Goal: Task Accomplishment & Management: Manage account settings

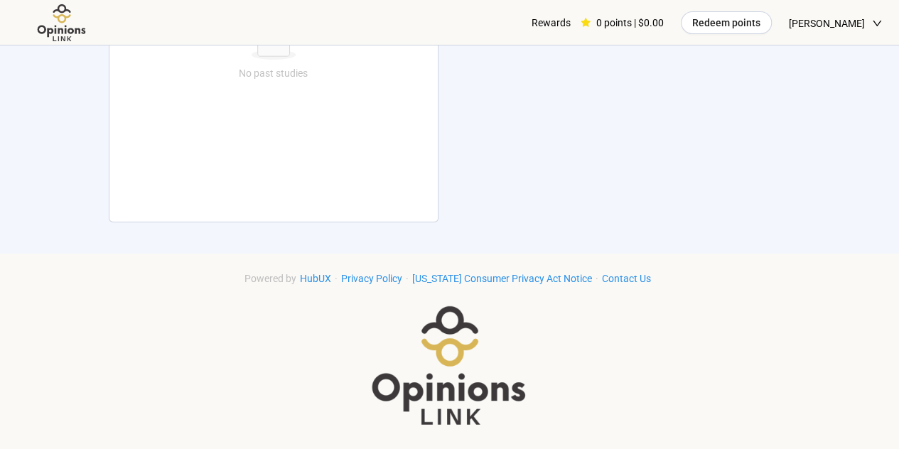
scroll to position [358, 0]
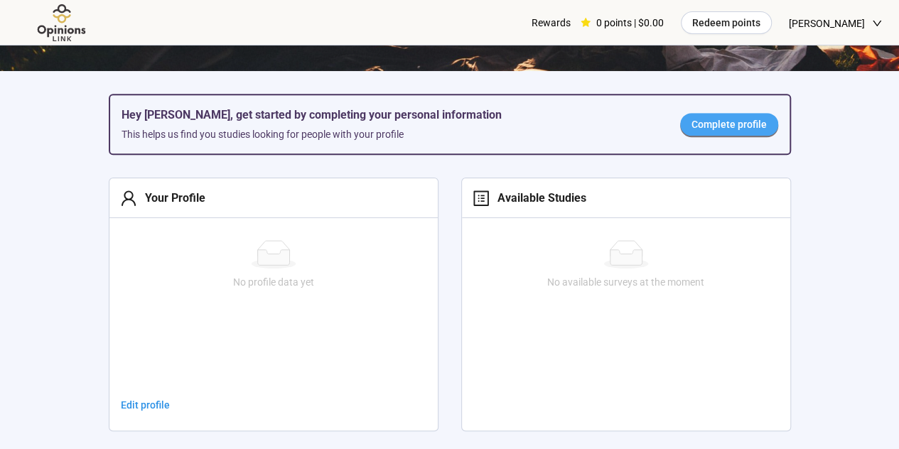
click at [708, 119] on span "Complete profile" at bounding box center [728, 125] width 75 height 16
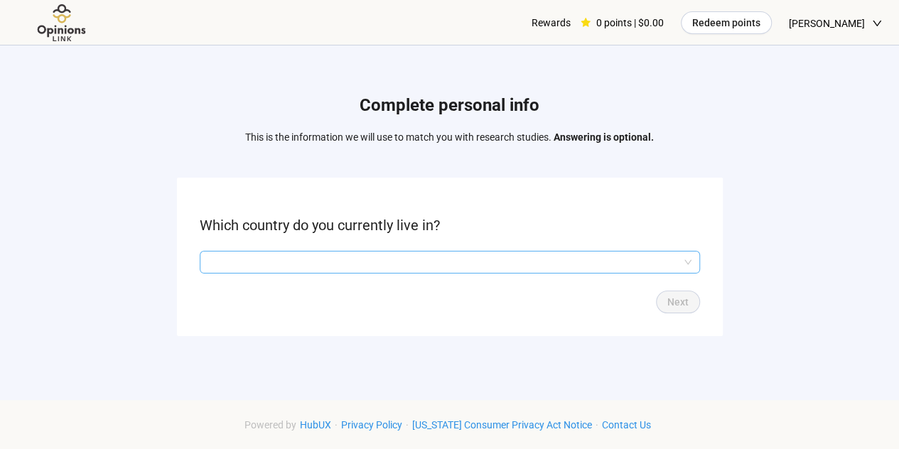
click at [633, 260] on input "search" at bounding box center [449, 262] width 483 height 21
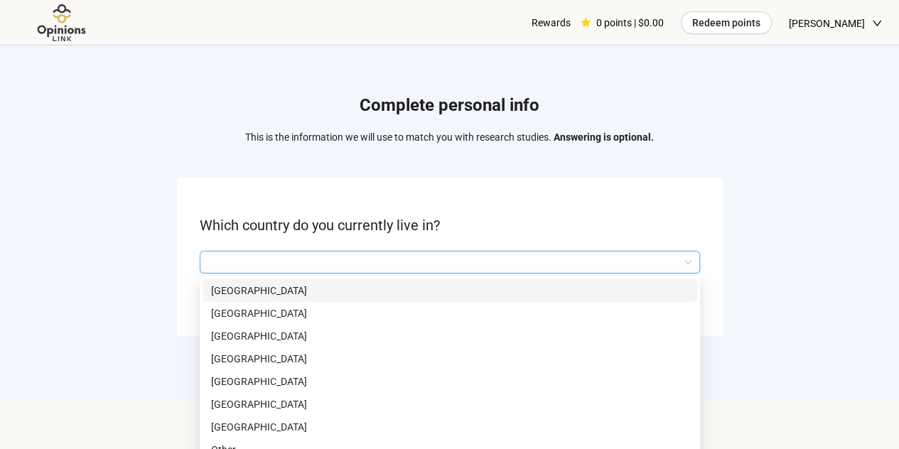
click at [605, 258] on input "search" at bounding box center [449, 262] width 483 height 21
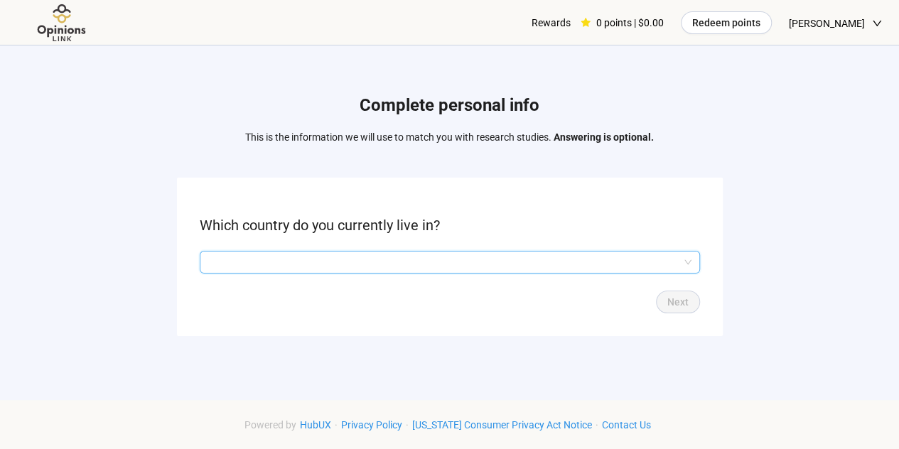
click at [573, 265] on input "search" at bounding box center [449, 262] width 483 height 21
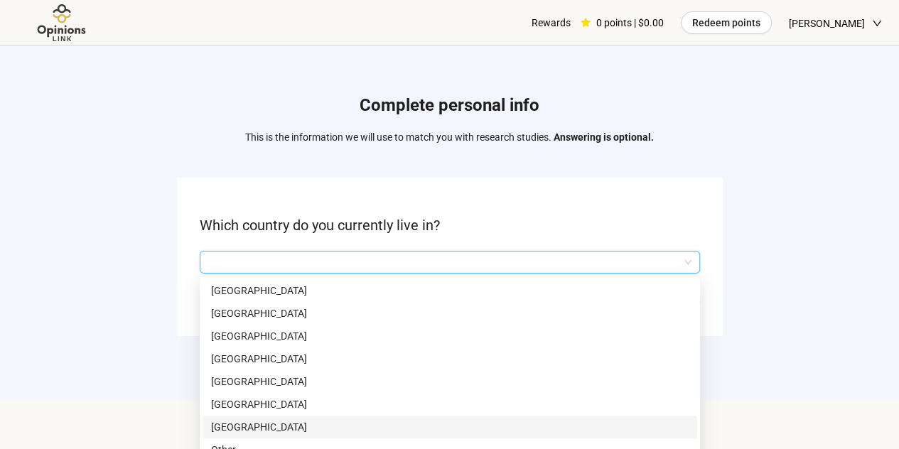
click at [462, 426] on p "[GEOGRAPHIC_DATA]" at bounding box center [449, 427] width 477 height 16
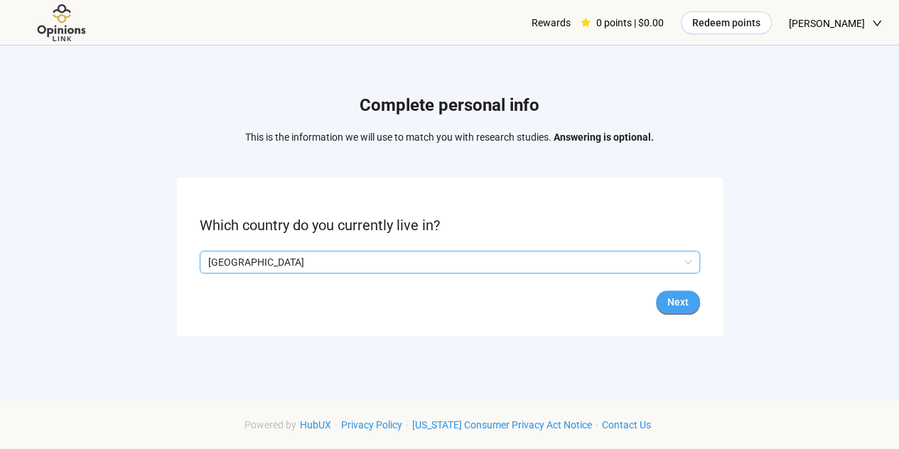
click at [671, 295] on span "Next" at bounding box center [677, 302] width 21 height 16
click at [611, 262] on input "search" at bounding box center [449, 262] width 483 height 21
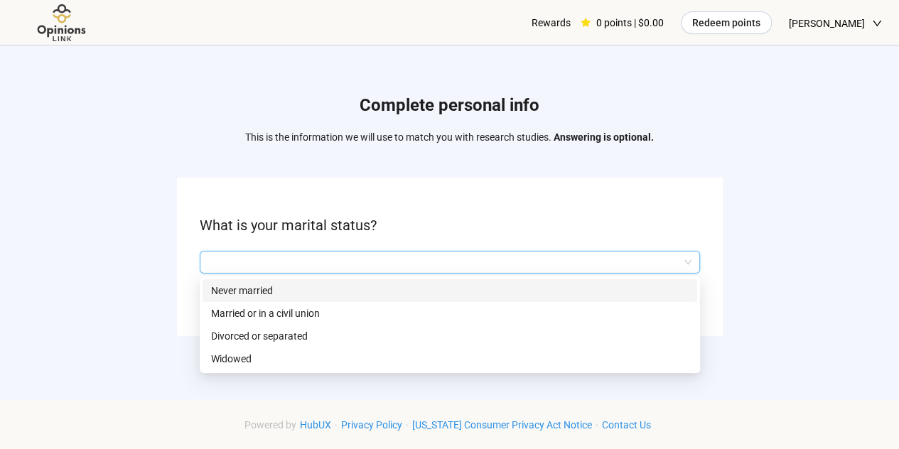
click at [539, 292] on p "Never married" at bounding box center [449, 291] width 477 height 16
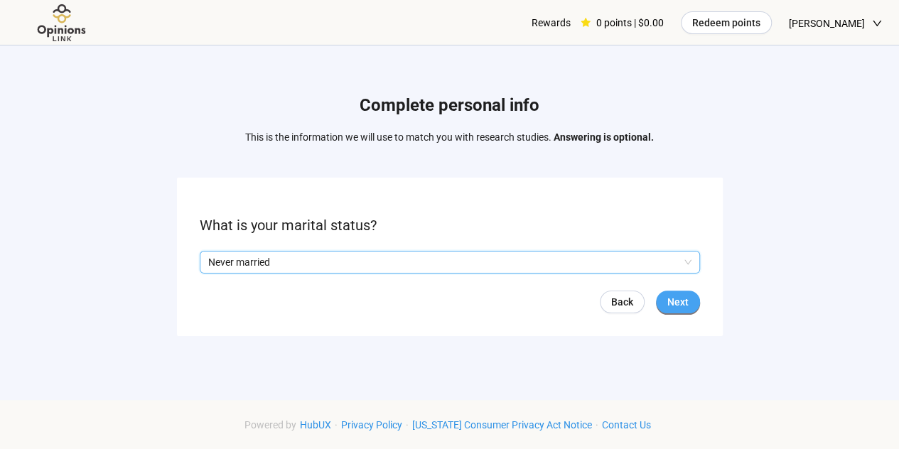
click at [666, 298] on button "Next" at bounding box center [678, 302] width 44 height 23
click at [639, 268] on input "search" at bounding box center [449, 262] width 483 height 21
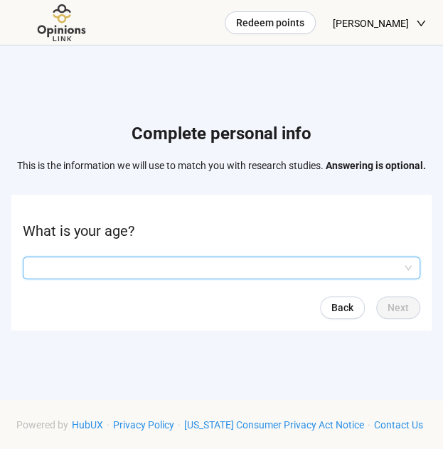
click at [271, 265] on input "search" at bounding box center [221, 267] width 380 height 21
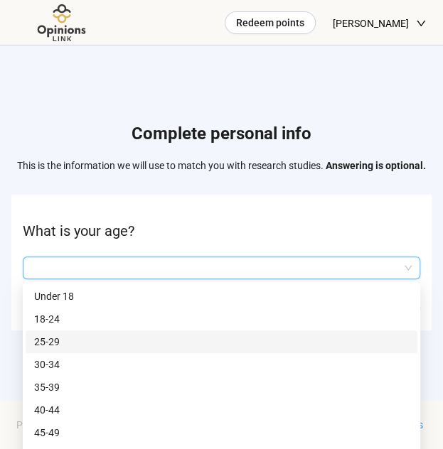
click at [178, 339] on p "25-29" at bounding box center [221, 342] width 374 height 16
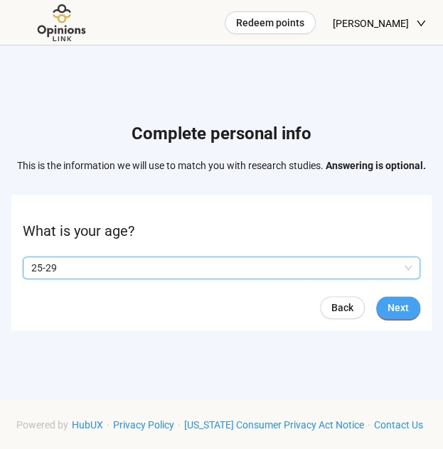
click at [388, 308] on span "Next" at bounding box center [397, 308] width 21 height 16
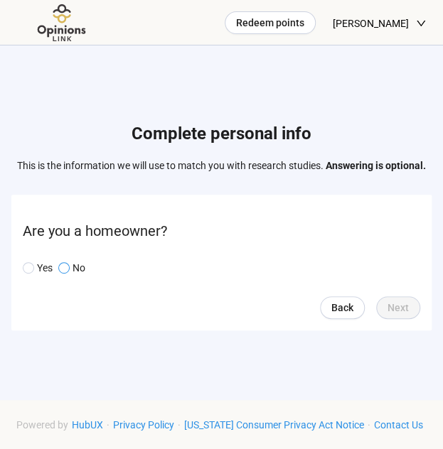
click at [68, 271] on span at bounding box center [63, 267] width 11 height 11
click at [408, 312] on span "Next" at bounding box center [397, 308] width 21 height 16
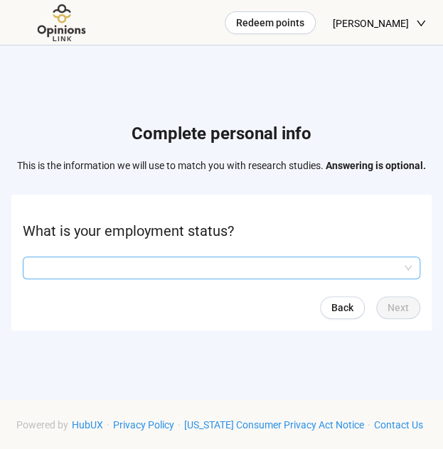
click at [379, 268] on input "search" at bounding box center [221, 267] width 380 height 21
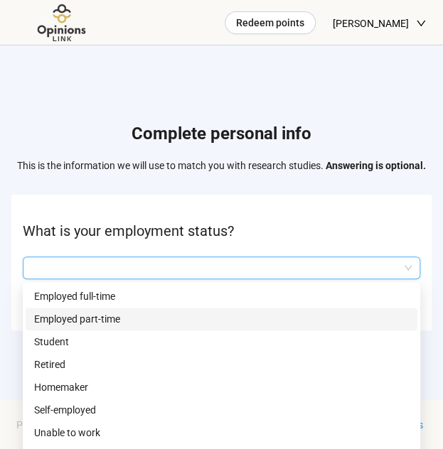
click at [297, 315] on p "Employed part-time" at bounding box center [221, 319] width 374 height 16
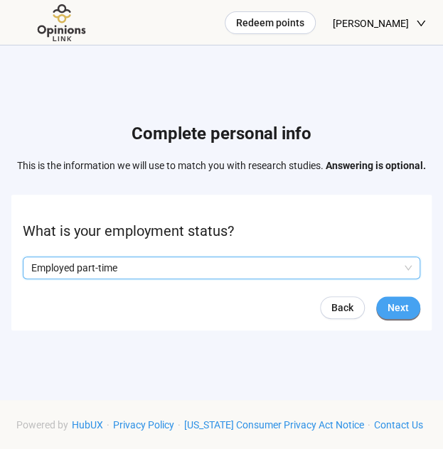
click at [416, 306] on button "Next" at bounding box center [398, 307] width 44 height 23
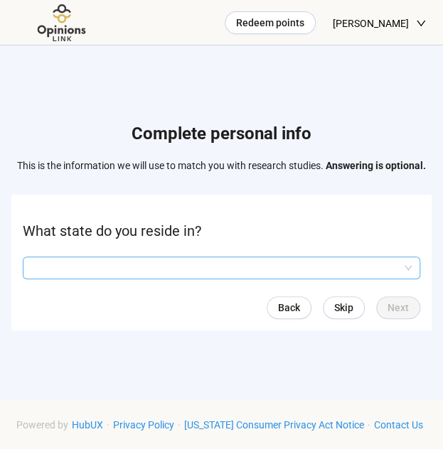
click at [371, 273] on input "search" at bounding box center [221, 267] width 380 height 21
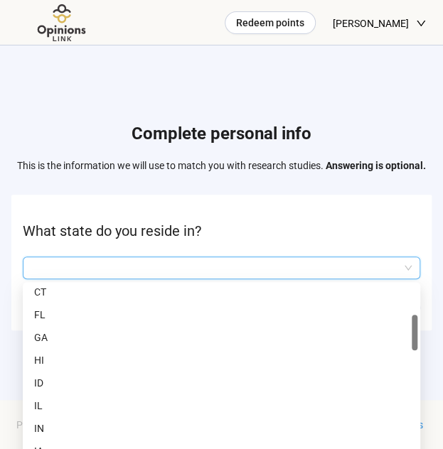
scroll to position [174, 0]
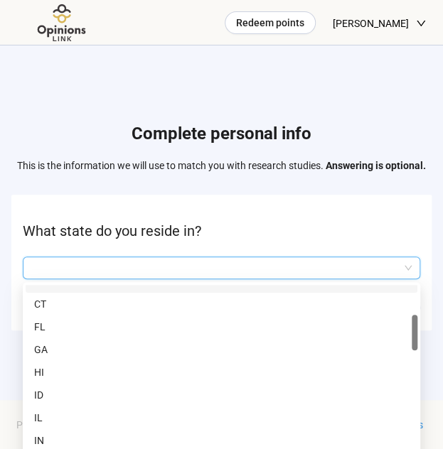
click at [293, 216] on form "What state do you reside in? Q2hhcmFjdGVyaXN0aWNBbnN3ZXJOb2RlOjQ2ZjU3NzdmLTc0ZW…" at bounding box center [221, 263] width 420 height 136
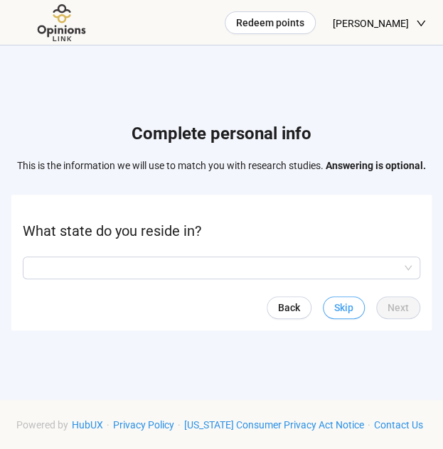
click at [340, 306] on span "Skip" at bounding box center [343, 308] width 19 height 16
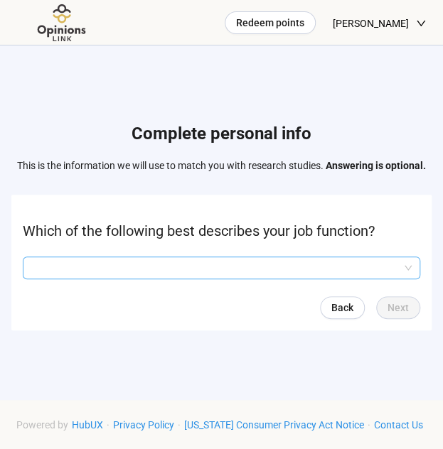
click at [308, 264] on input "search" at bounding box center [221, 267] width 380 height 21
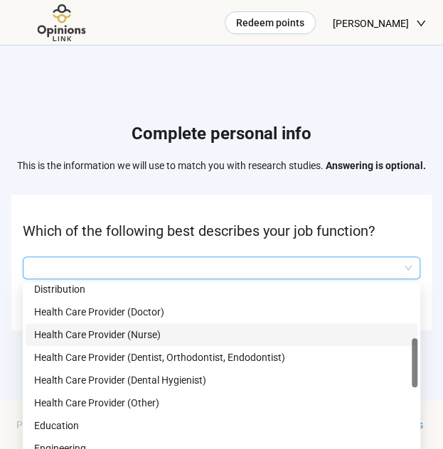
scroll to position [247, 0]
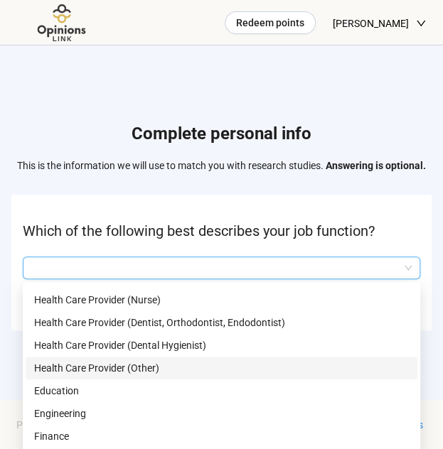
click at [193, 370] on p "Health Care Provider (Other)" at bounding box center [221, 368] width 374 height 16
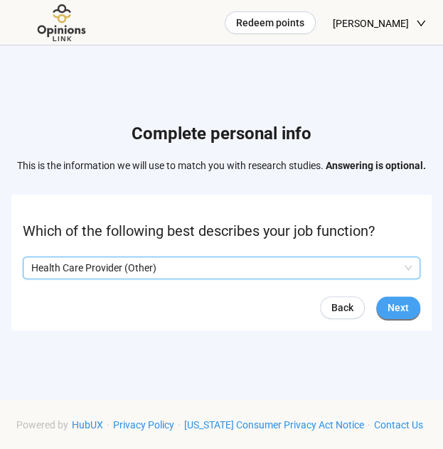
click at [411, 301] on button "Next" at bounding box center [398, 307] width 44 height 23
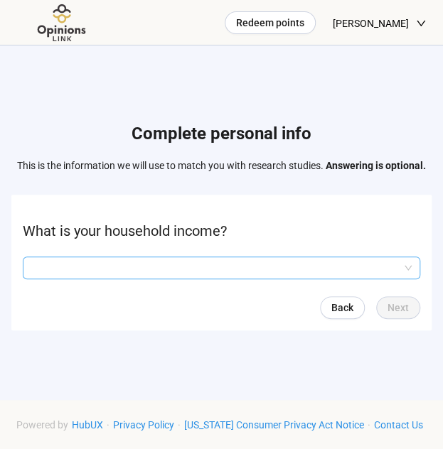
click at [355, 264] on input "search" at bounding box center [221, 267] width 380 height 21
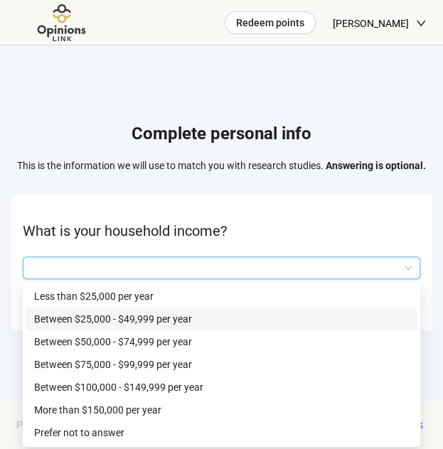
click at [306, 320] on p "Between $25,000 - $49,999 per year" at bounding box center [221, 319] width 374 height 16
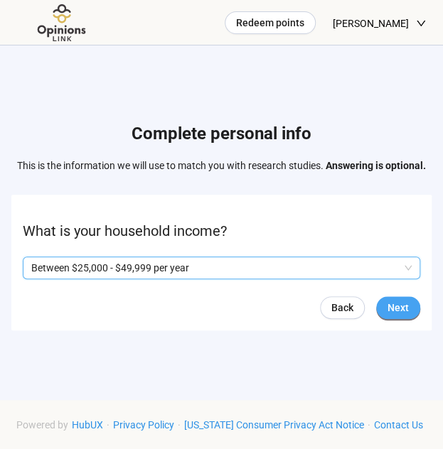
click at [395, 309] on span "Next" at bounding box center [397, 308] width 21 height 16
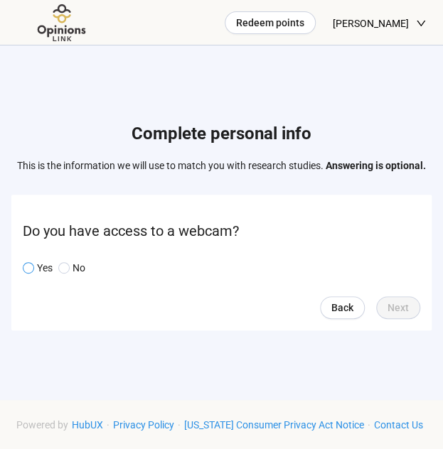
click at [33, 264] on span at bounding box center [28, 267] width 11 height 11
click at [395, 296] on button "Next" at bounding box center [398, 307] width 44 height 23
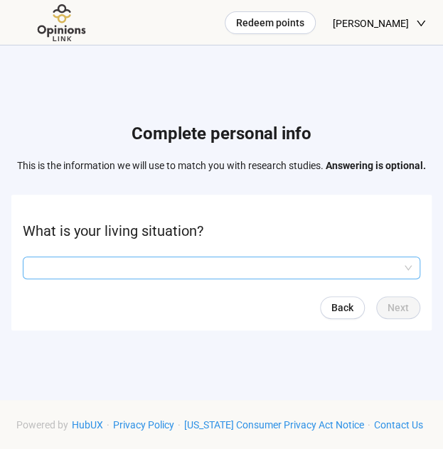
click at [362, 271] on input "search" at bounding box center [221, 267] width 380 height 21
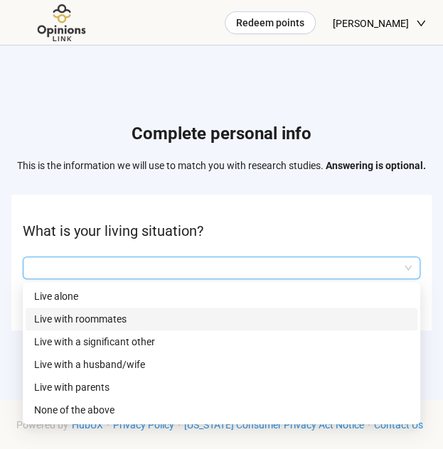
click at [276, 325] on p "Live with roommates" at bounding box center [221, 319] width 374 height 16
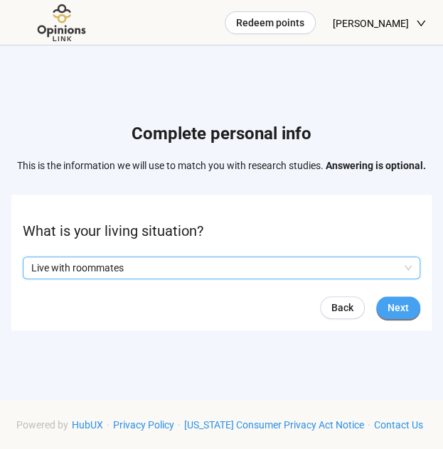
click at [404, 309] on span "Next" at bounding box center [397, 308] width 21 height 16
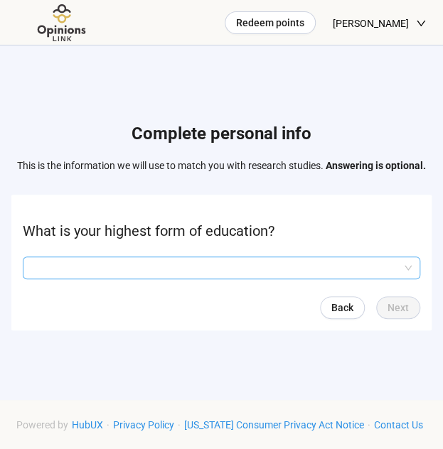
click at [369, 268] on input "search" at bounding box center [221, 267] width 380 height 21
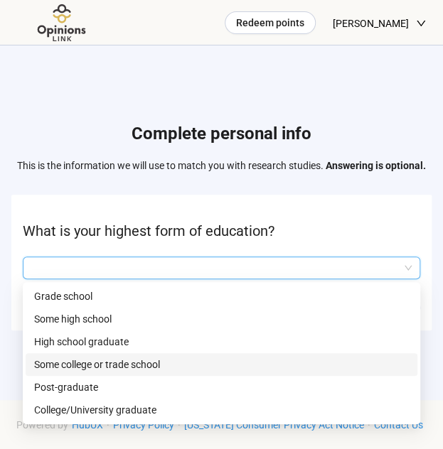
click at [232, 368] on p "Some college or trade school" at bounding box center [221, 365] width 374 height 16
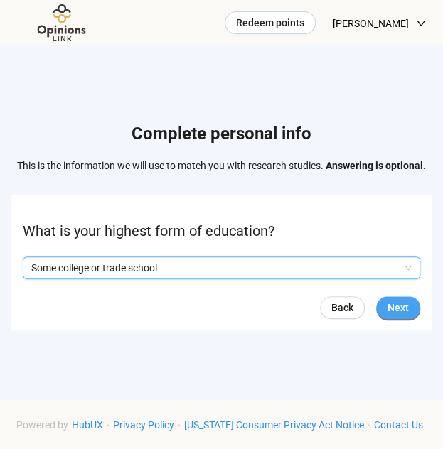
click at [402, 308] on span "Next" at bounding box center [397, 308] width 21 height 16
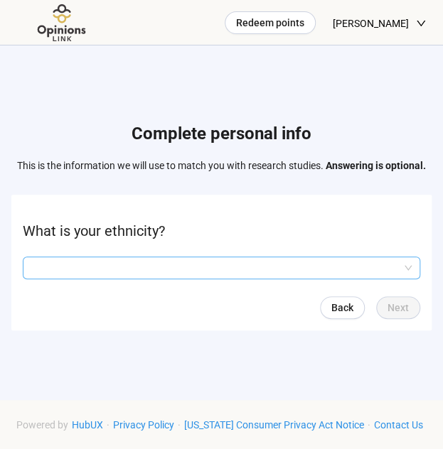
click at [358, 273] on input "search" at bounding box center [221, 267] width 380 height 21
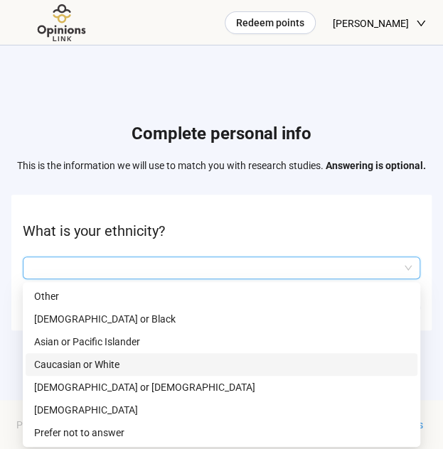
scroll to position [82, 0]
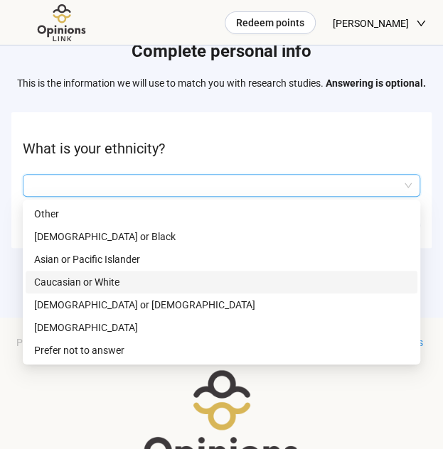
click at [279, 285] on p "Caucasian or White" at bounding box center [221, 282] width 374 height 16
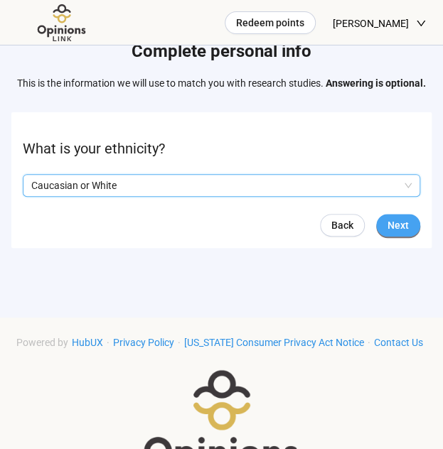
click at [392, 225] on span "Next" at bounding box center [397, 225] width 21 height 16
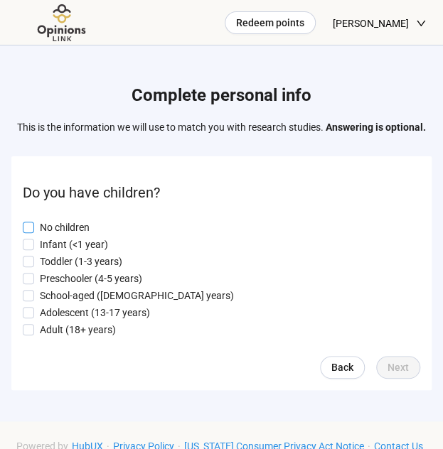
click at [67, 227] on p "No children" at bounding box center [65, 228] width 50 height 16
click at [405, 370] on span "Next" at bounding box center [397, 368] width 21 height 16
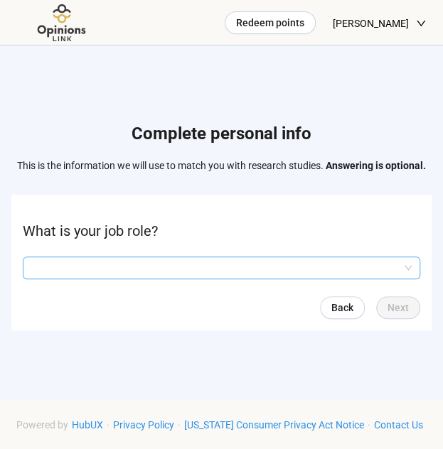
click at [365, 269] on input "search" at bounding box center [221, 267] width 380 height 21
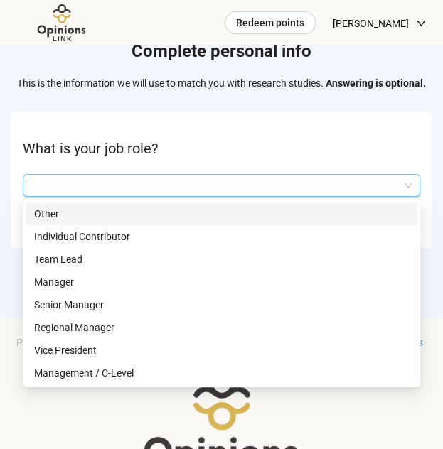
click at [244, 214] on p "Other" at bounding box center [221, 214] width 374 height 16
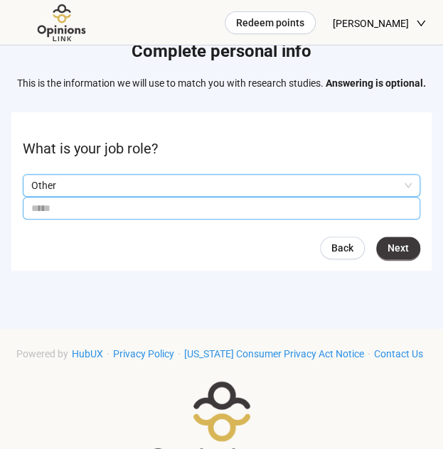
click at [254, 212] on input "text" at bounding box center [221, 208] width 397 height 23
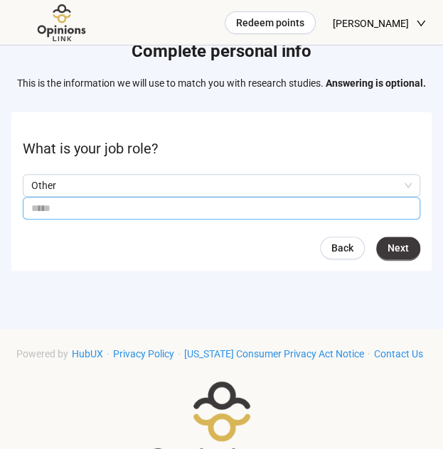
type input "*"
type input "*********"
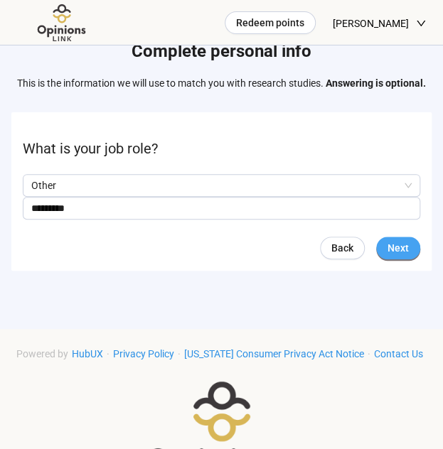
click at [401, 243] on span "Next" at bounding box center [397, 248] width 21 height 16
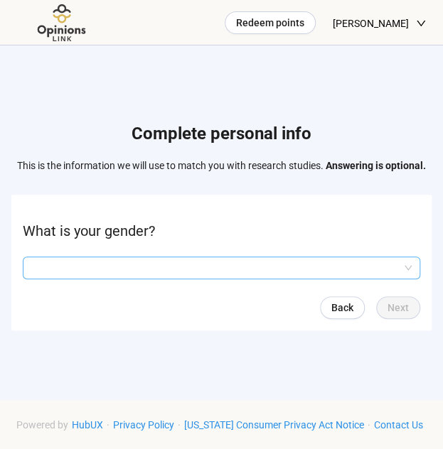
click at [379, 263] on input "search" at bounding box center [221, 267] width 380 height 21
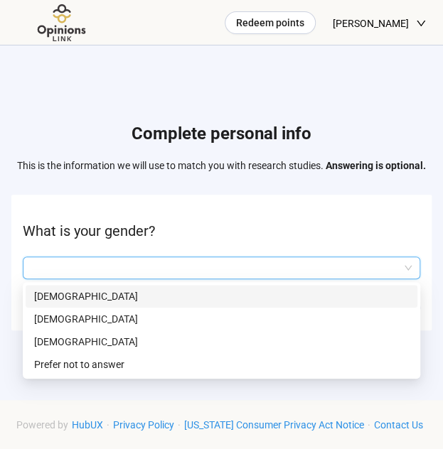
click at [308, 291] on p "[DEMOGRAPHIC_DATA]" at bounding box center [221, 296] width 374 height 16
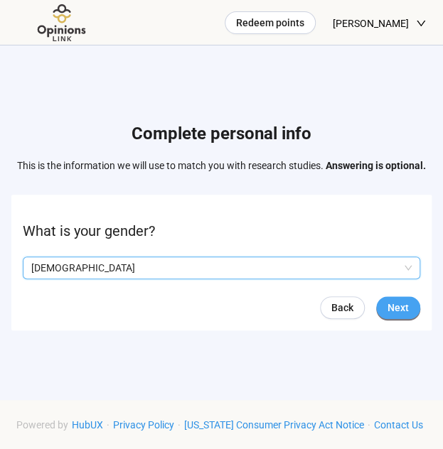
click at [387, 298] on button "Next" at bounding box center [398, 307] width 44 height 23
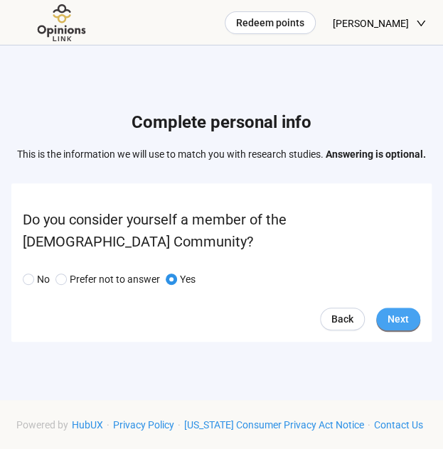
click at [399, 318] on span "Next" at bounding box center [397, 319] width 21 height 16
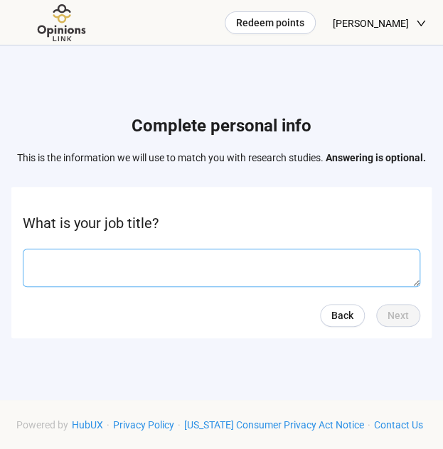
click at [356, 271] on textarea at bounding box center [221, 268] width 397 height 38
type textarea "*********"
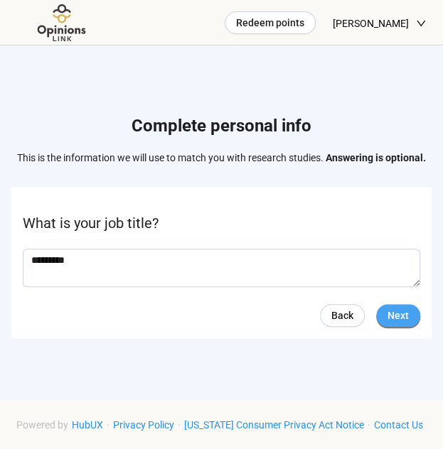
click at [406, 326] on button "Next" at bounding box center [398, 315] width 44 height 23
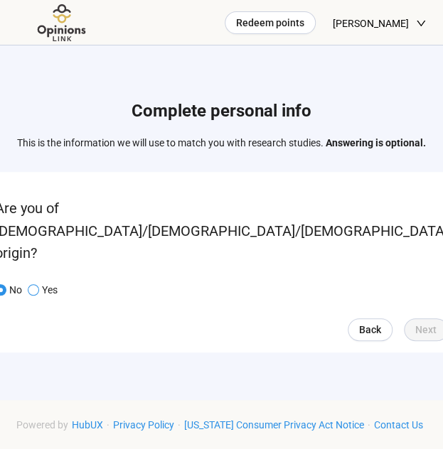
click at [58, 282] on span "Yes" at bounding box center [48, 290] width 18 height 16
click at [404, 318] on button "Next" at bounding box center [426, 329] width 44 height 23
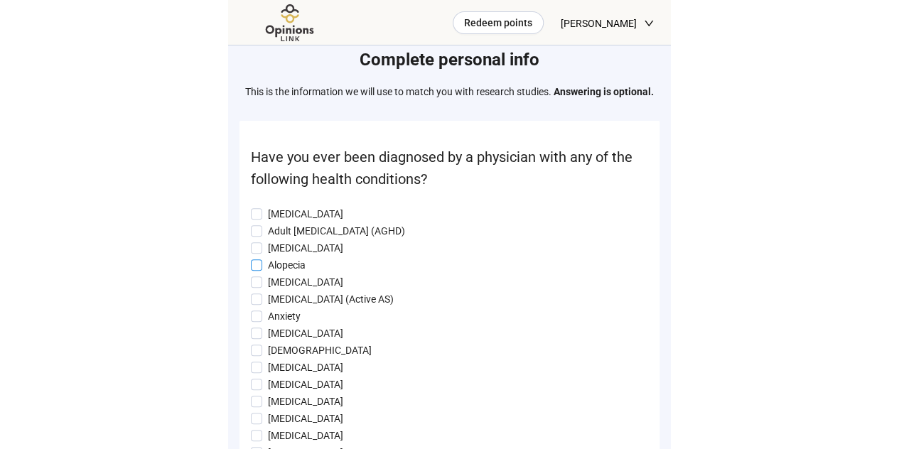
scroll to position [47, 0]
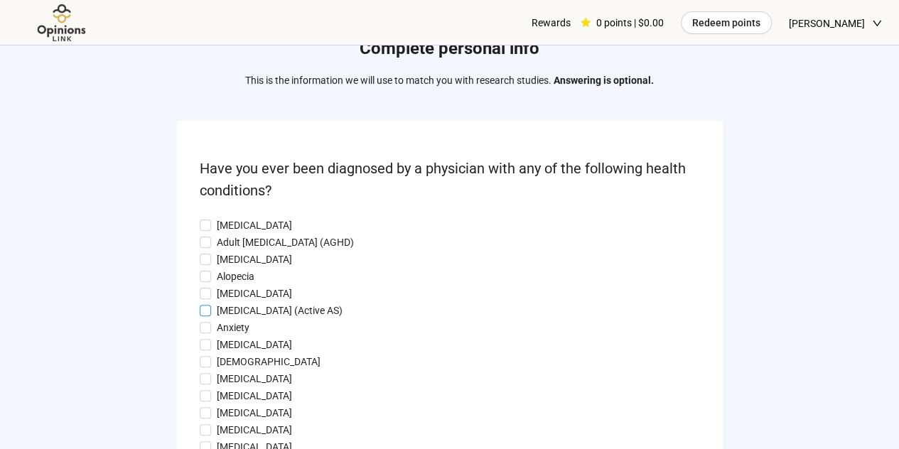
click at [575, 314] on label "[MEDICAL_DATA] (Active AS)" at bounding box center [450, 311] width 500 height 16
click at [315, 307] on p "[MEDICAL_DATA] (Active AS)" at bounding box center [280, 311] width 126 height 16
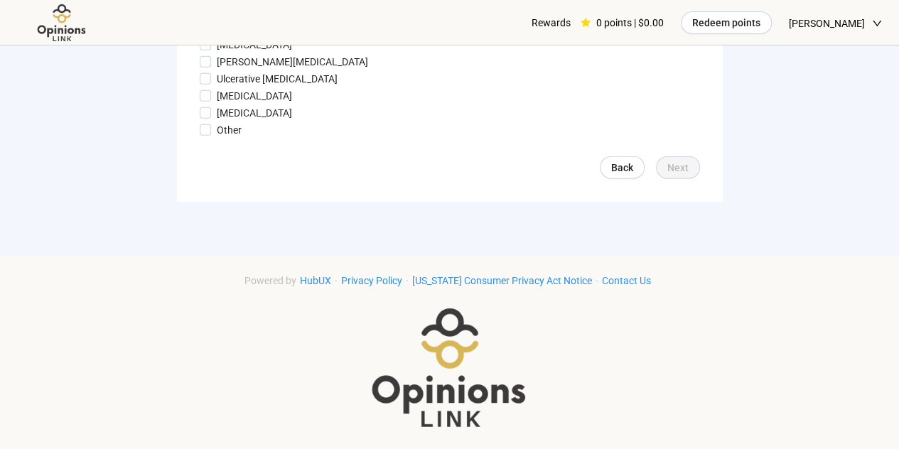
scroll to position [1697, 0]
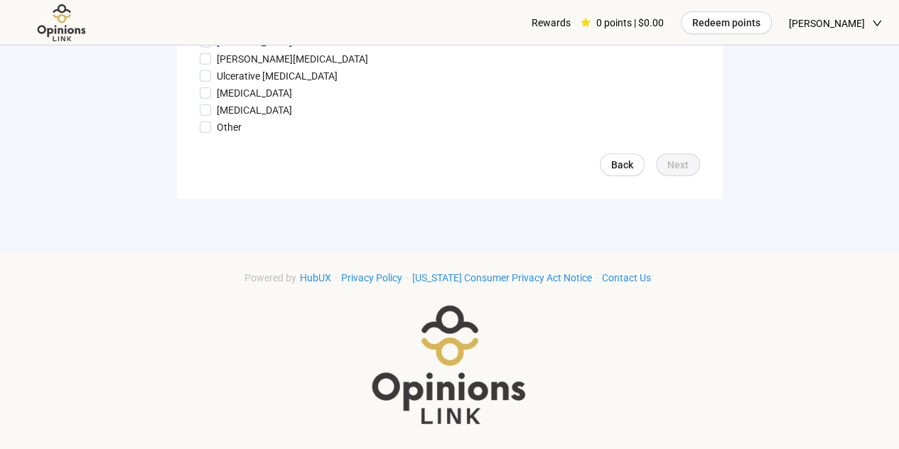
click at [847, 301] on div "Powered by HubUX · Privacy Policy · California Consumer Privacy Act Notice · Co…" at bounding box center [449, 351] width 899 height 162
click at [848, 288] on div "Powered by HubUX · Privacy Policy · California Consumer Privacy Act Notice · Co…" at bounding box center [449, 351] width 899 height 162
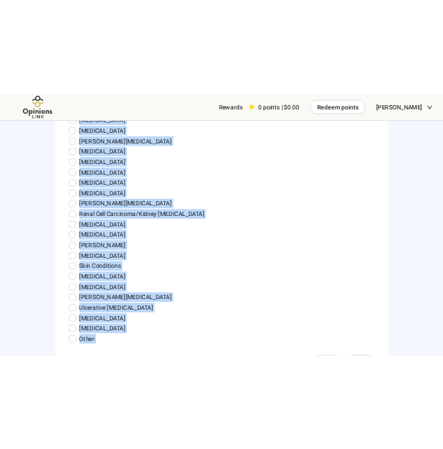
scroll to position [1574, 0]
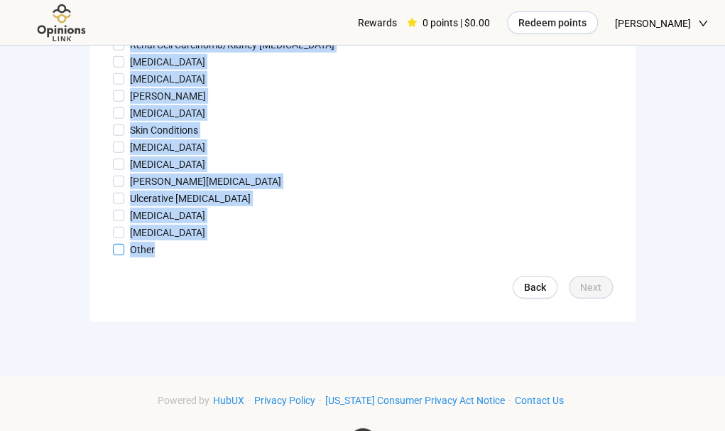
drag, startPoint x: 114, startPoint y: 214, endPoint x: 176, endPoint y: 247, distance: 70.5
copy form "Have you ever been diagnosed by a physician with any of the following health co…"
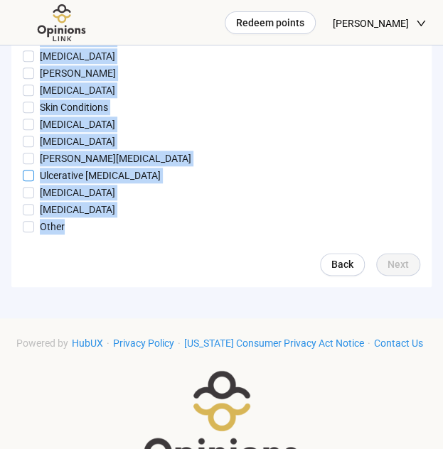
click at [259, 178] on label "Ulcerative [MEDICAL_DATA]" at bounding box center [221, 176] width 397 height 16
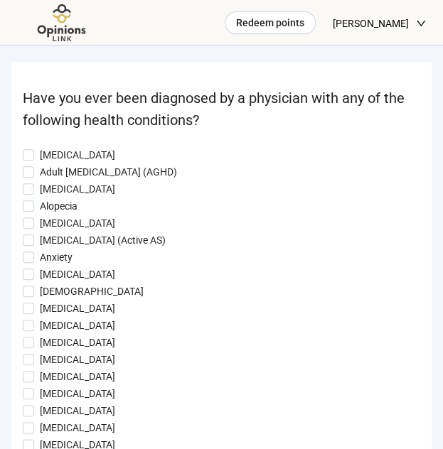
scroll to position [107, 0]
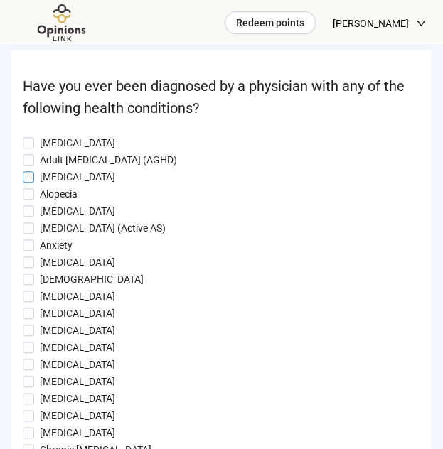
click at [36, 174] on span "[MEDICAL_DATA]" at bounding box center [77, 177] width 87 height 16
click at [43, 244] on p "Anxiety" at bounding box center [56, 245] width 33 height 16
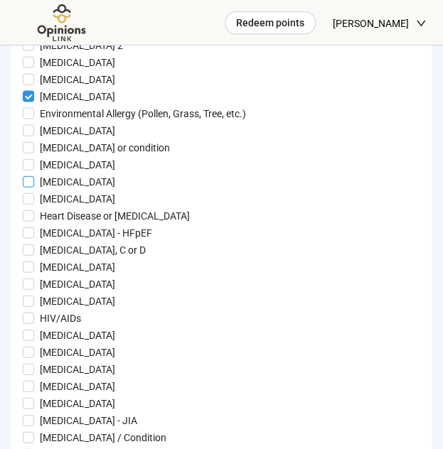
scroll to position [710, 0]
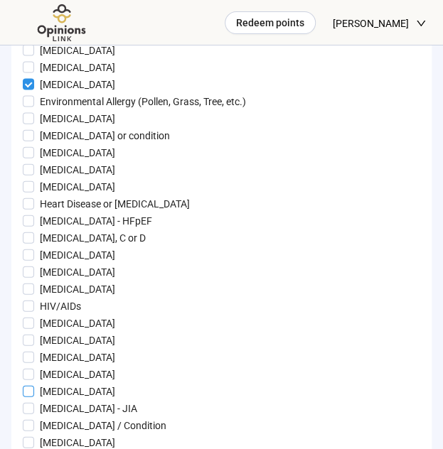
click at [23, 388] on span at bounding box center [28, 391] width 11 height 11
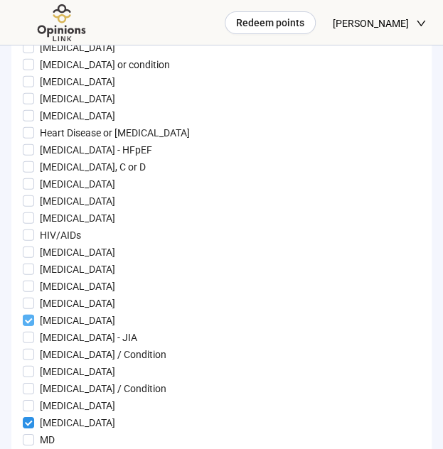
scroll to position [793, 0]
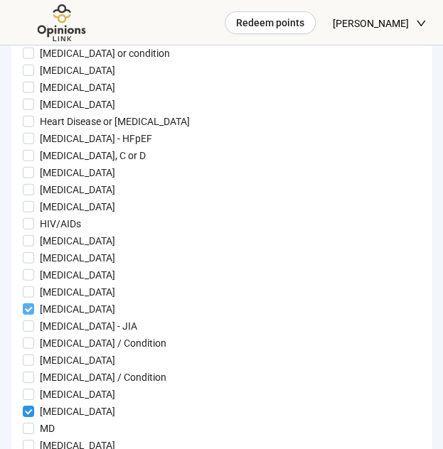
click at [389, 316] on label "[MEDICAL_DATA]" at bounding box center [221, 309] width 397 height 16
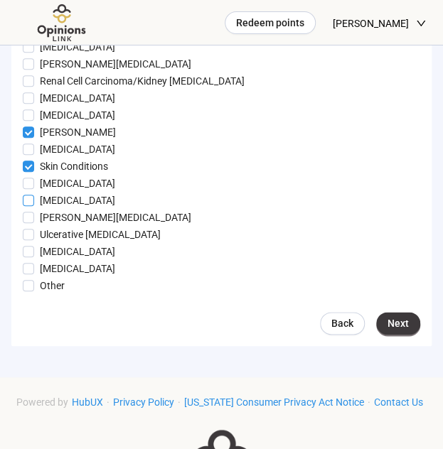
scroll to position [1528, 0]
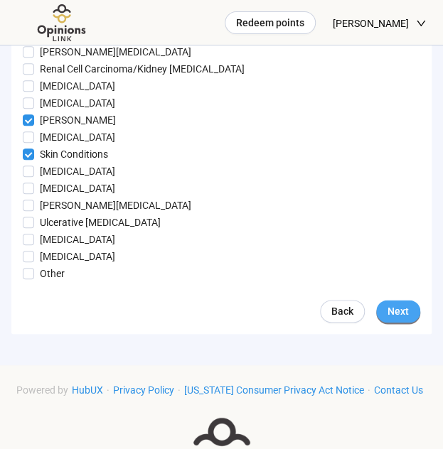
click at [390, 310] on span "Next" at bounding box center [397, 311] width 21 height 16
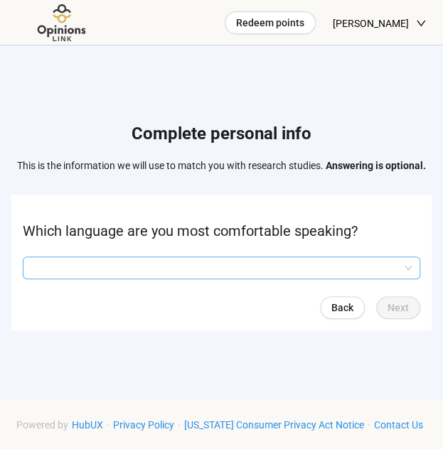
click at [312, 271] on input "search" at bounding box center [221, 267] width 380 height 21
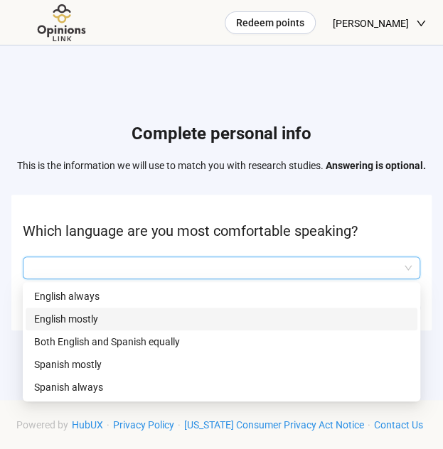
click at [268, 316] on p "English mostly" at bounding box center [221, 319] width 374 height 16
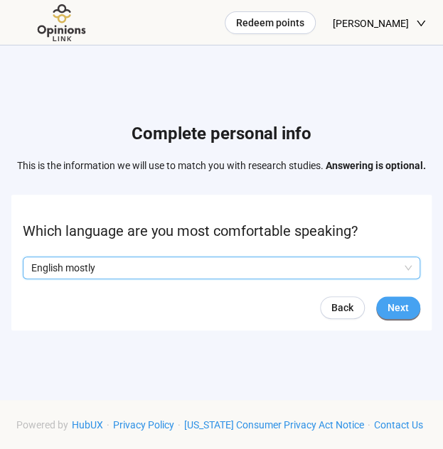
click at [398, 307] on span "Next" at bounding box center [397, 308] width 21 height 16
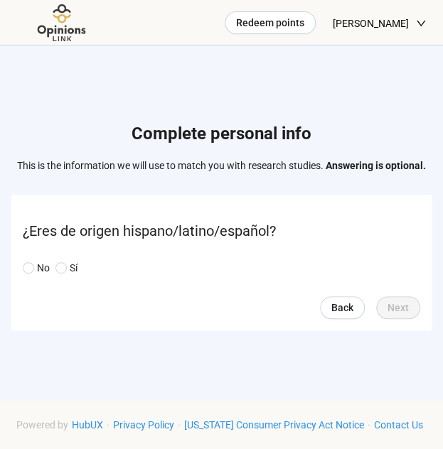
click at [121, 259] on div "No Sí" at bounding box center [221, 267] width 397 height 23
click at [33, 266] on span at bounding box center [28, 267] width 11 height 11
click at [389, 302] on span "Next" at bounding box center [397, 308] width 21 height 16
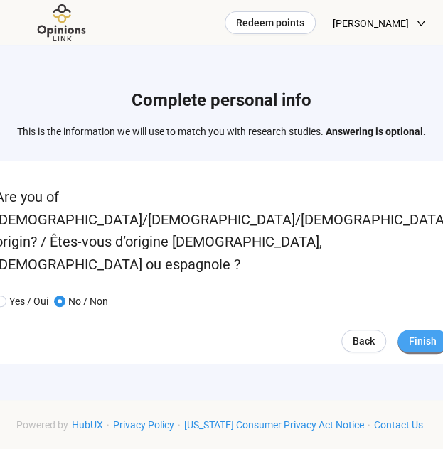
click at [409, 333] on span "Finish" at bounding box center [423, 341] width 28 height 16
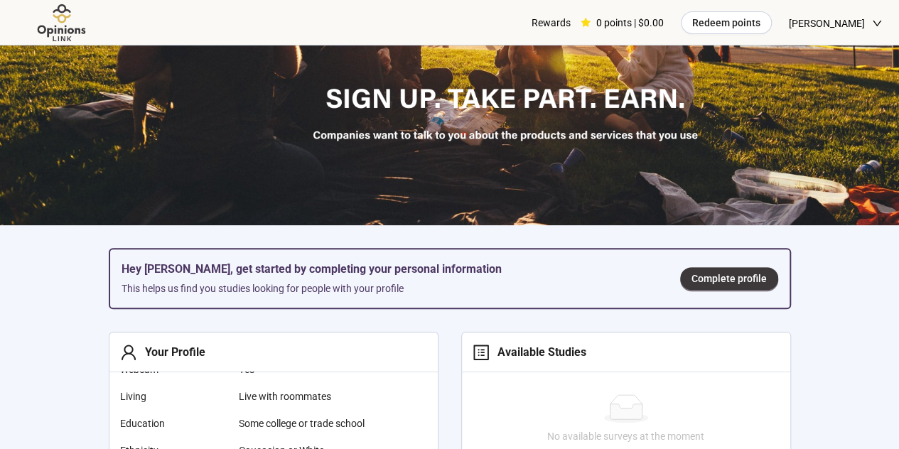
scroll to position [121, 0]
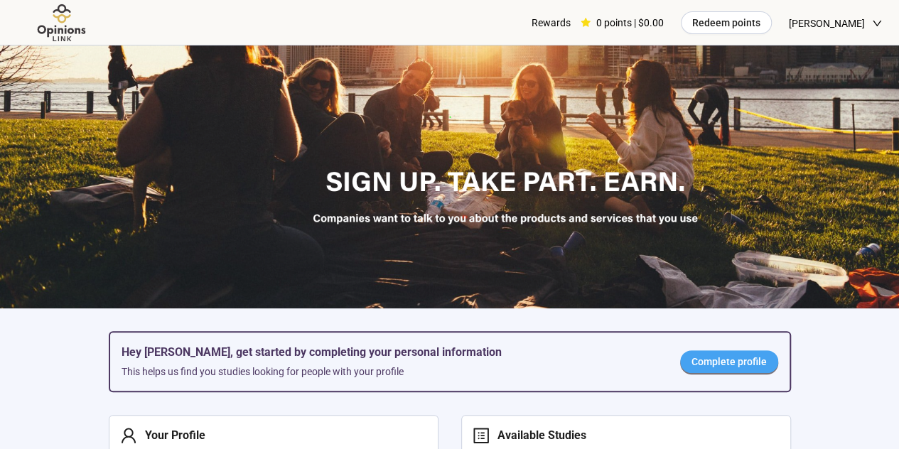
click at [738, 356] on span "Complete profile" at bounding box center [728, 362] width 75 height 16
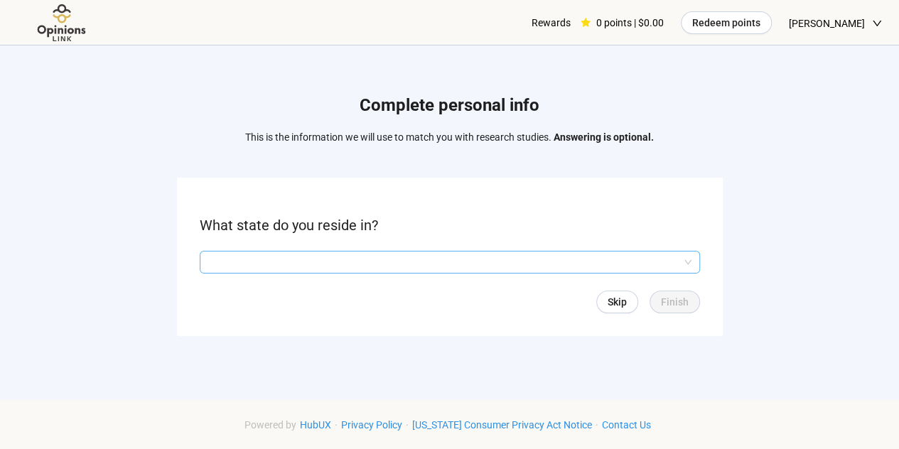
click at [387, 254] on input "search" at bounding box center [449, 262] width 483 height 21
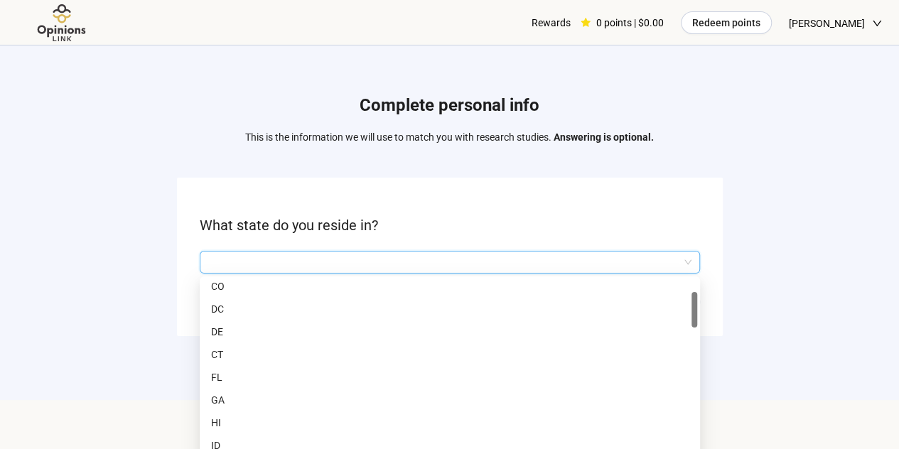
scroll to position [70, 0]
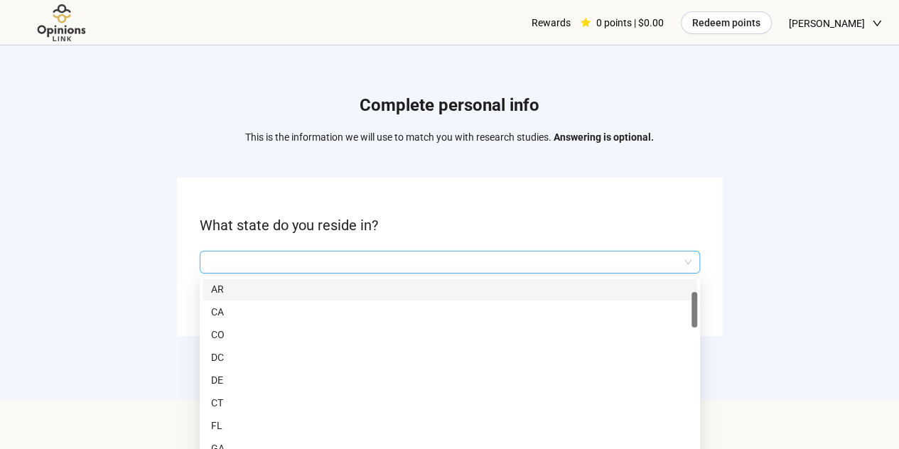
click at [340, 264] on input "search" at bounding box center [449, 262] width 483 height 21
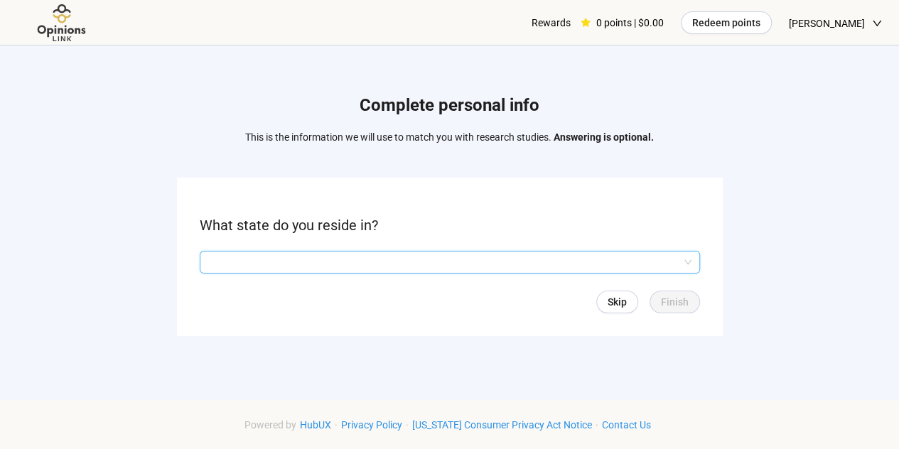
click at [328, 261] on input "search" at bounding box center [449, 262] width 483 height 21
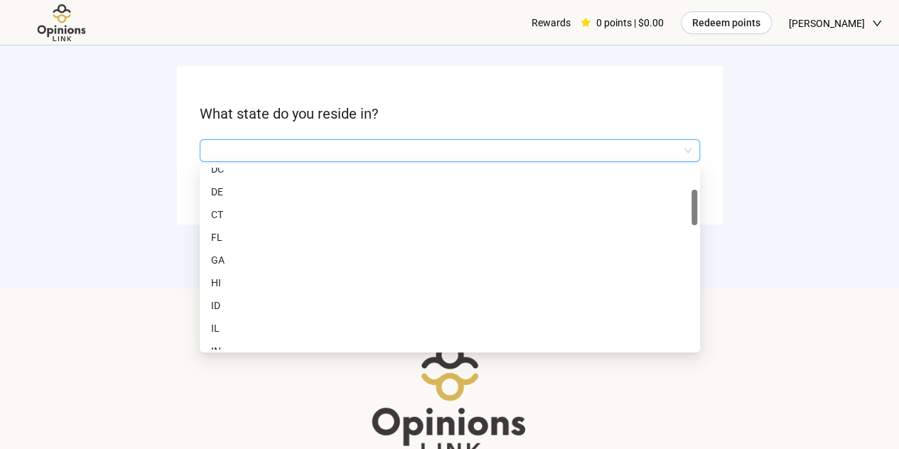
scroll to position [134, 0]
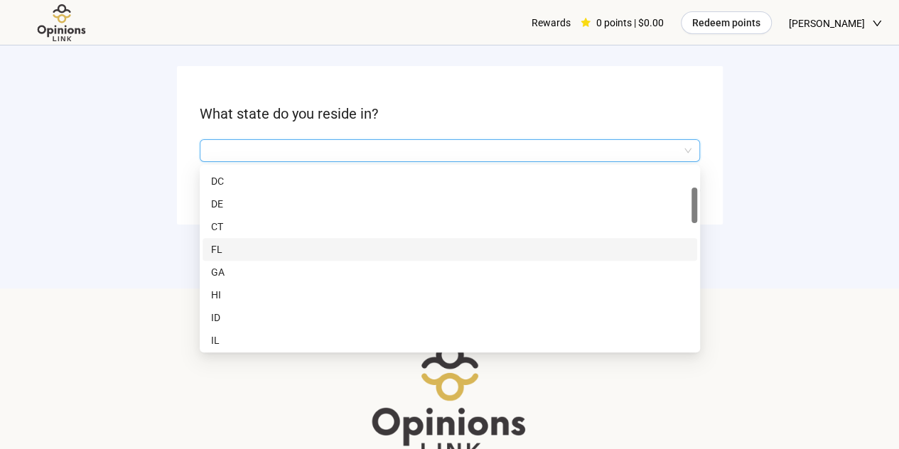
click at [271, 251] on p "FL" at bounding box center [449, 250] width 477 height 16
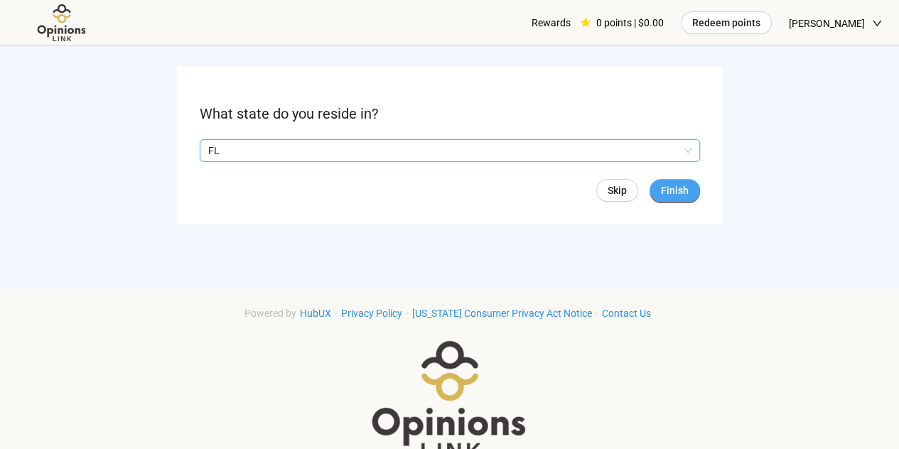
click at [681, 185] on span "Finish" at bounding box center [675, 191] width 28 height 16
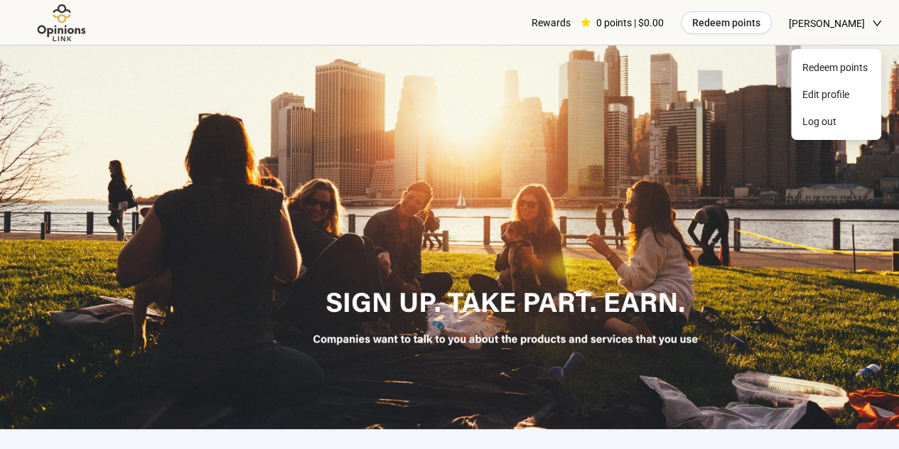
click at [807, 21] on span "[PERSON_NAME]" at bounding box center [827, 23] width 76 height 45
click at [830, 124] on span "Log out" at bounding box center [844, 122] width 52 height 16
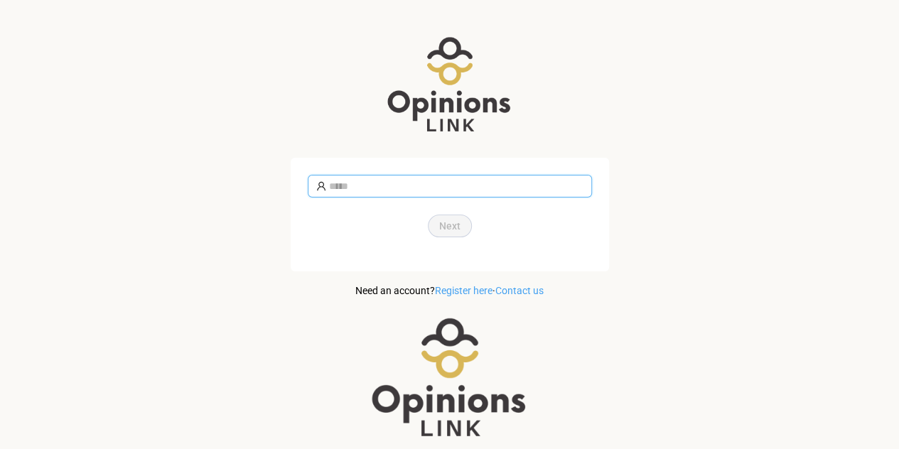
type input "**********"
click at [455, 226] on span "Next" at bounding box center [449, 226] width 21 height 16
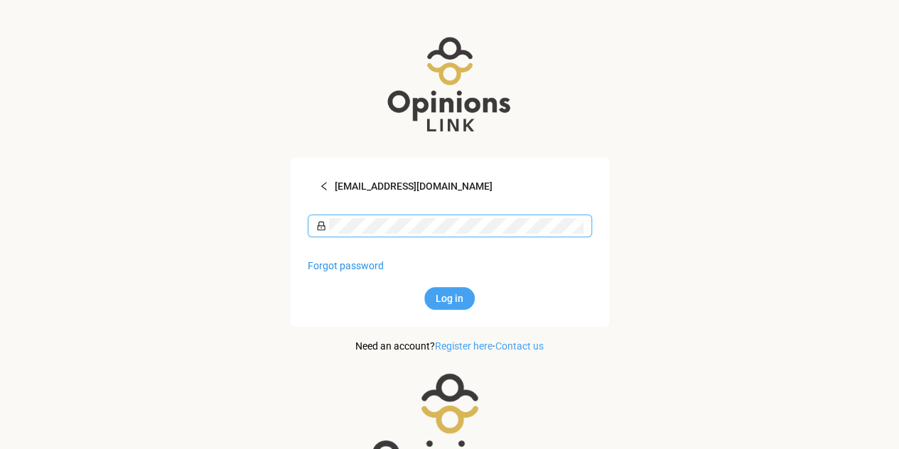
click at [455, 296] on span "Log in" at bounding box center [450, 299] width 28 height 16
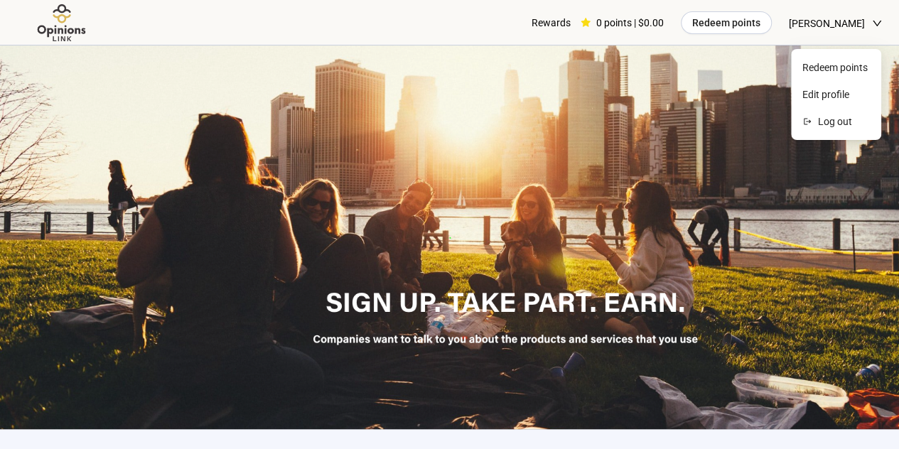
click at [815, 17] on span "[PERSON_NAME]" at bounding box center [827, 23] width 76 height 45
click at [831, 93] on span "Edit profile" at bounding box center [835, 95] width 67 height 16
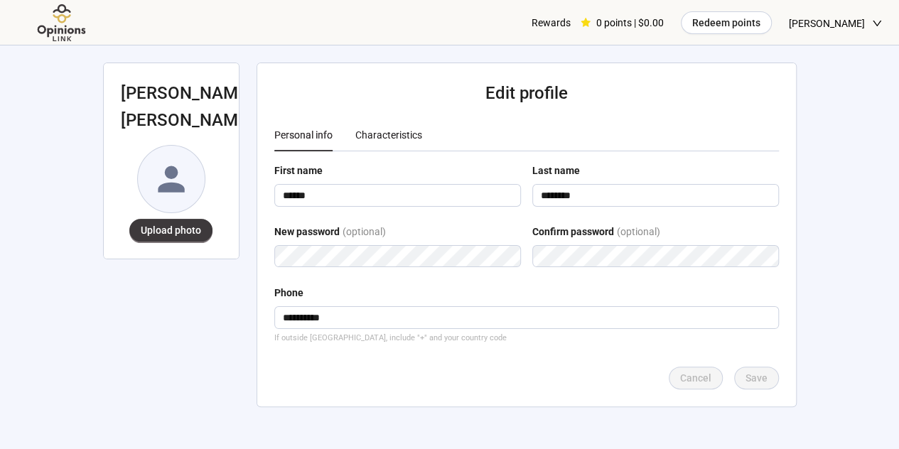
click at [396, 140] on div "Characteristics" at bounding box center [388, 135] width 67 height 16
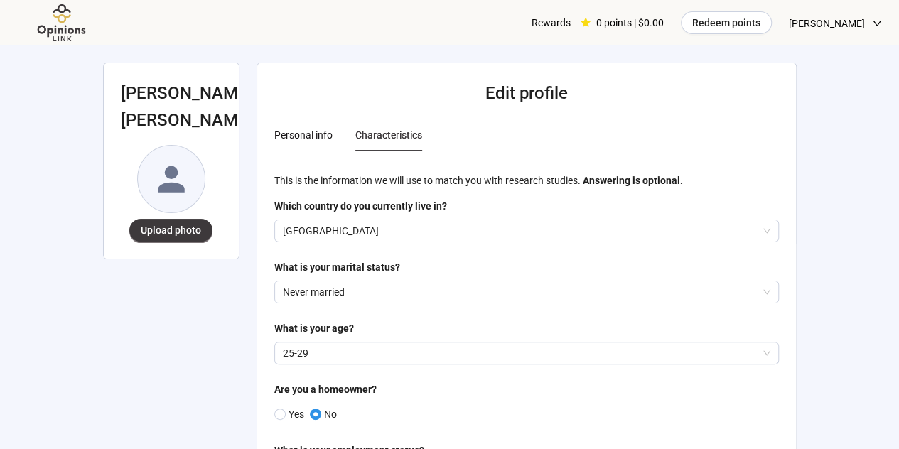
click at [305, 134] on div "Personal info" at bounding box center [303, 135] width 58 height 16
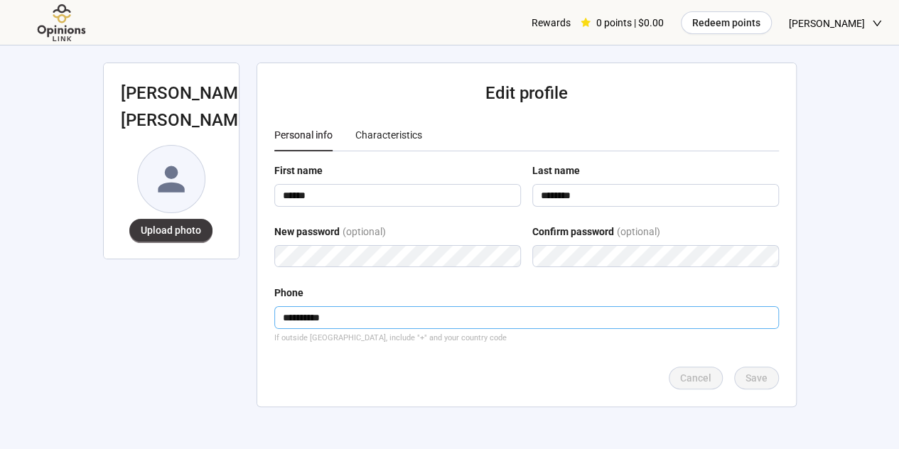
click at [371, 310] on input "**********" at bounding box center [526, 317] width 505 height 23
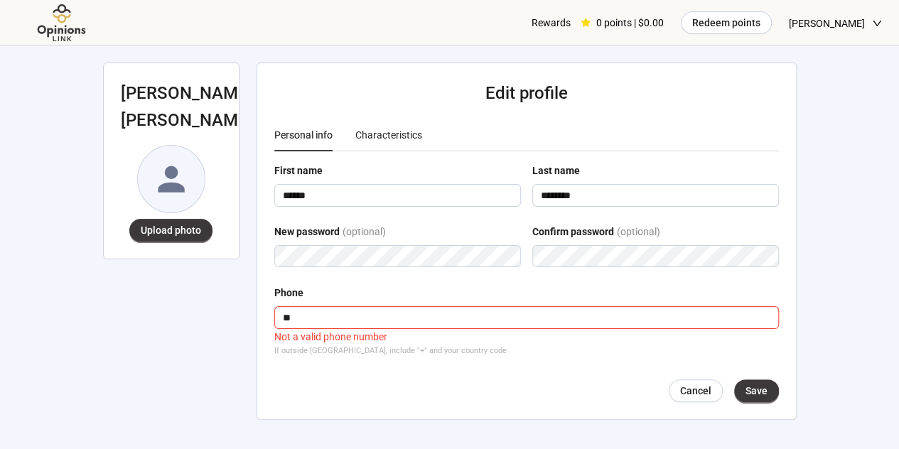
type input "*"
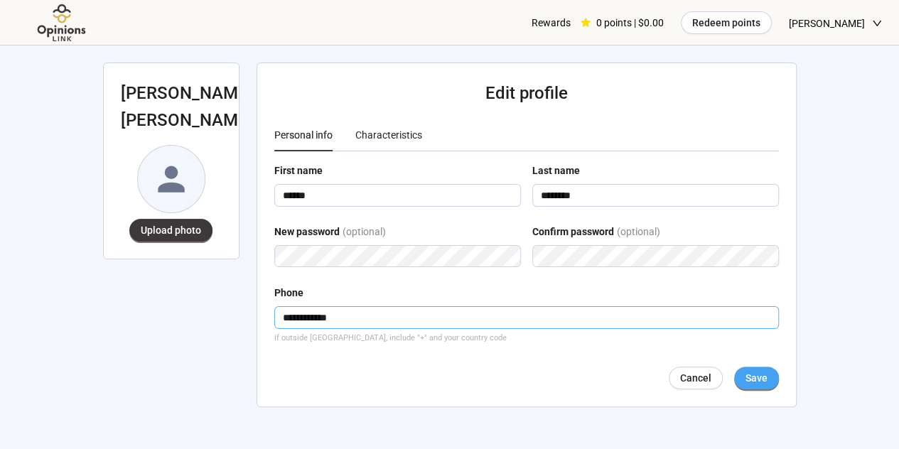
type input "**********"
click at [765, 388] on button "Save" at bounding box center [756, 378] width 45 height 23
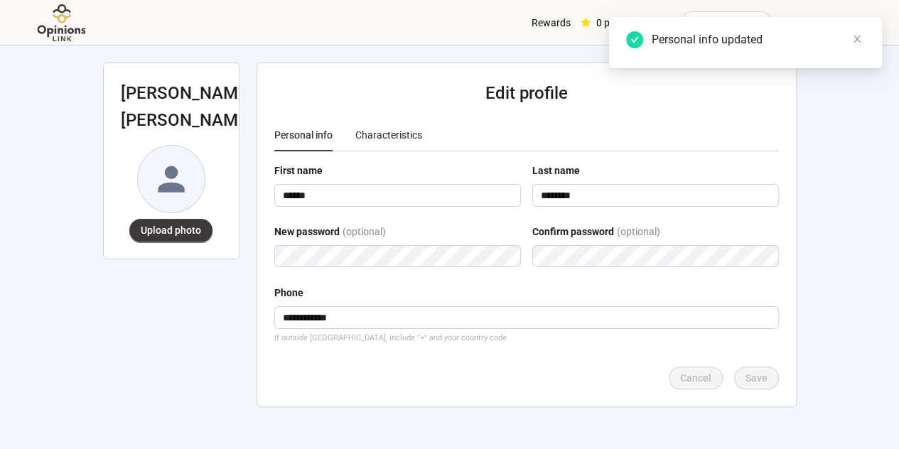
click at [426, 138] on div "Personal info Characteristics" at bounding box center [526, 135] width 504 height 33
click at [409, 136] on div "Characteristics" at bounding box center [388, 135] width 67 height 16
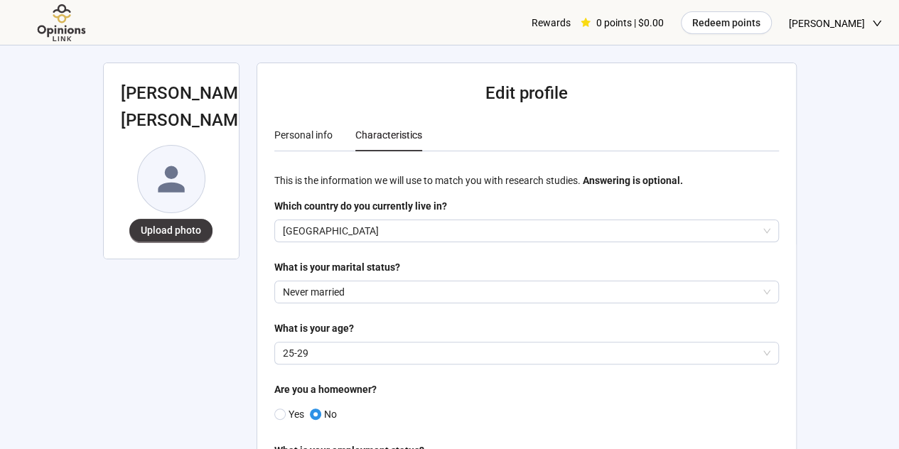
scroll to position [23, 0]
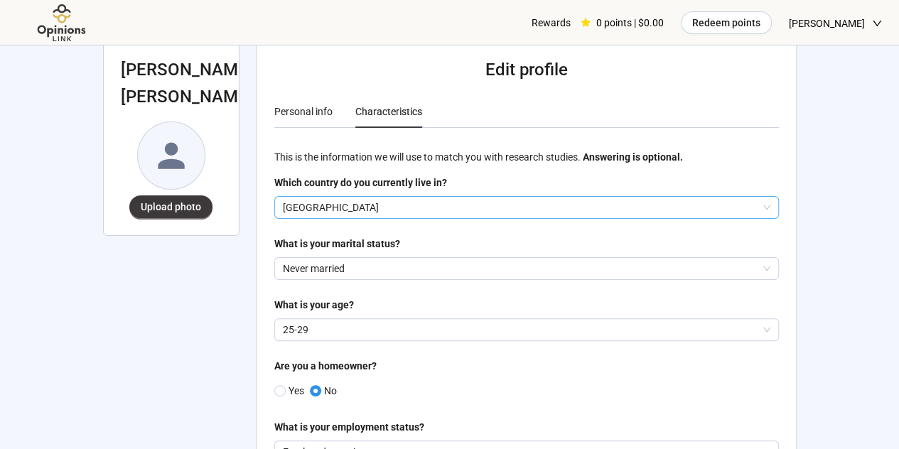
click at [469, 198] on p "[GEOGRAPHIC_DATA]" at bounding box center [520, 207] width 475 height 21
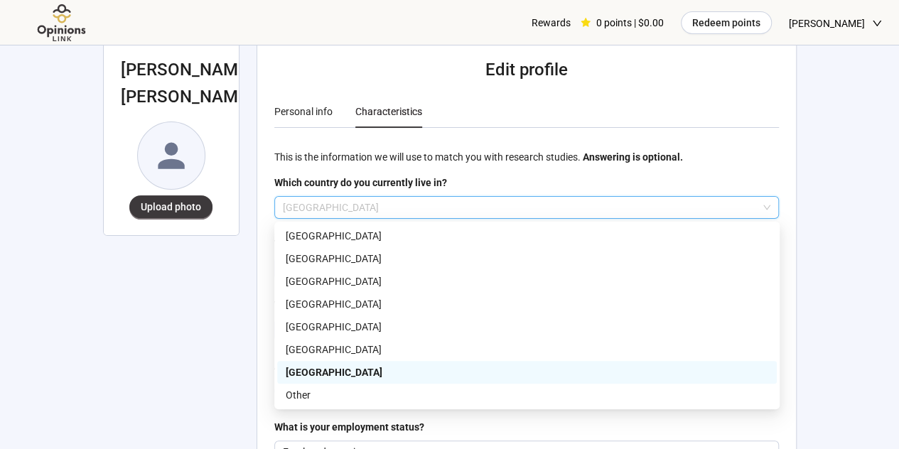
click at [469, 198] on p "[GEOGRAPHIC_DATA]" at bounding box center [520, 207] width 475 height 21
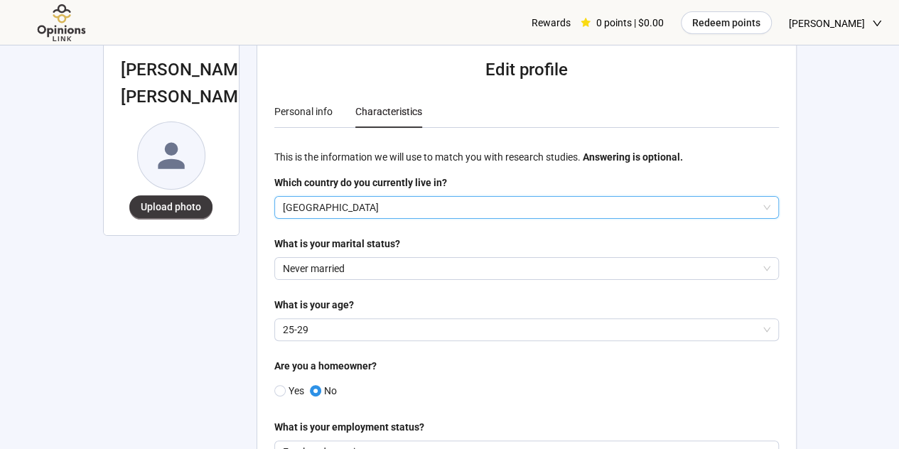
click at [469, 198] on p "[GEOGRAPHIC_DATA]" at bounding box center [520, 207] width 475 height 21
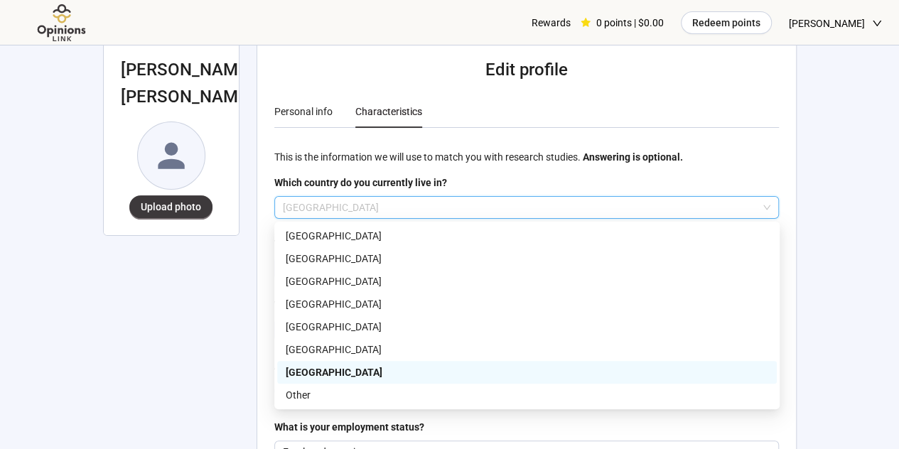
click at [469, 198] on p "[GEOGRAPHIC_DATA]" at bounding box center [520, 207] width 475 height 21
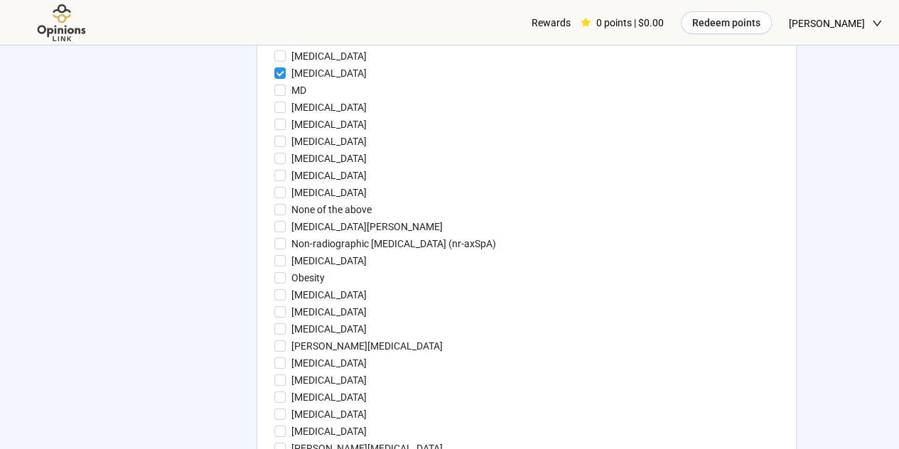
scroll to position [2771, 0]
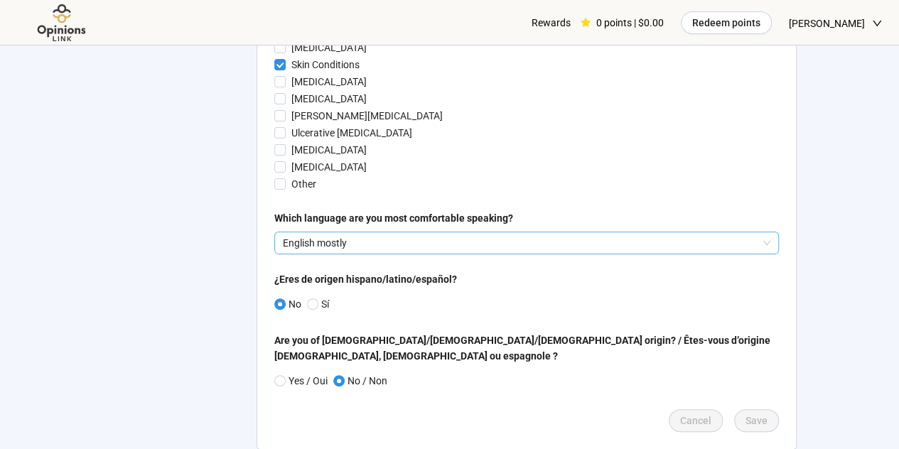
click at [486, 249] on p "English mostly" at bounding box center [520, 242] width 475 height 21
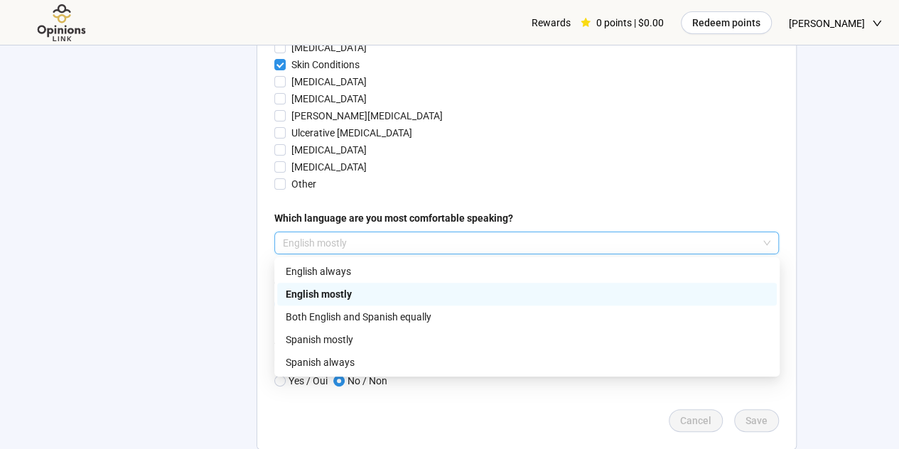
click at [486, 249] on p "English mostly" at bounding box center [520, 242] width 475 height 21
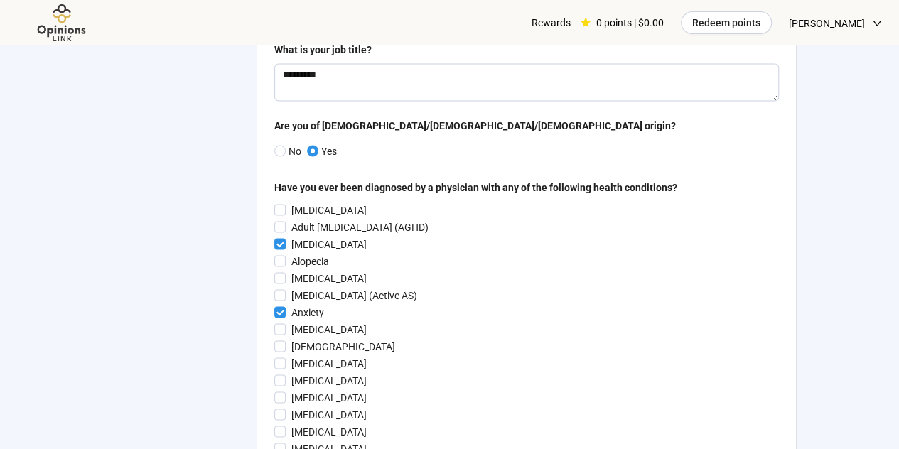
scroll to position [0, 0]
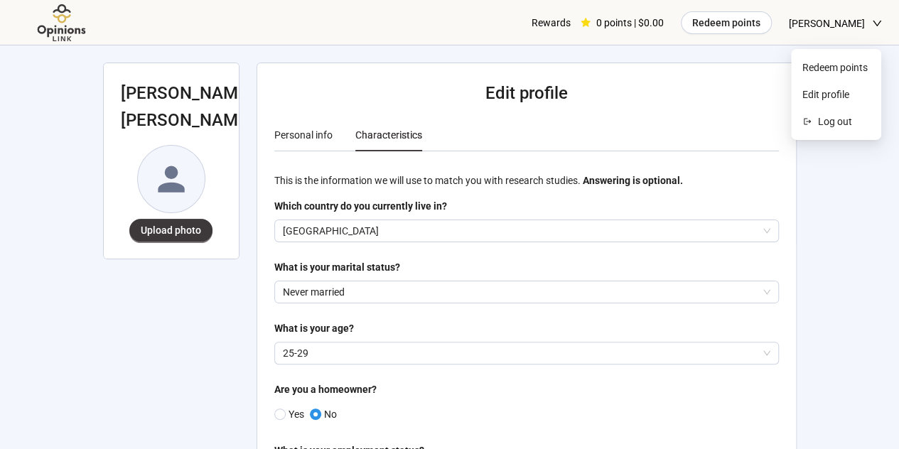
click at [831, 19] on span "[PERSON_NAME]" at bounding box center [827, 23] width 76 height 45
click at [836, 92] on span "Edit profile" at bounding box center [835, 95] width 67 height 16
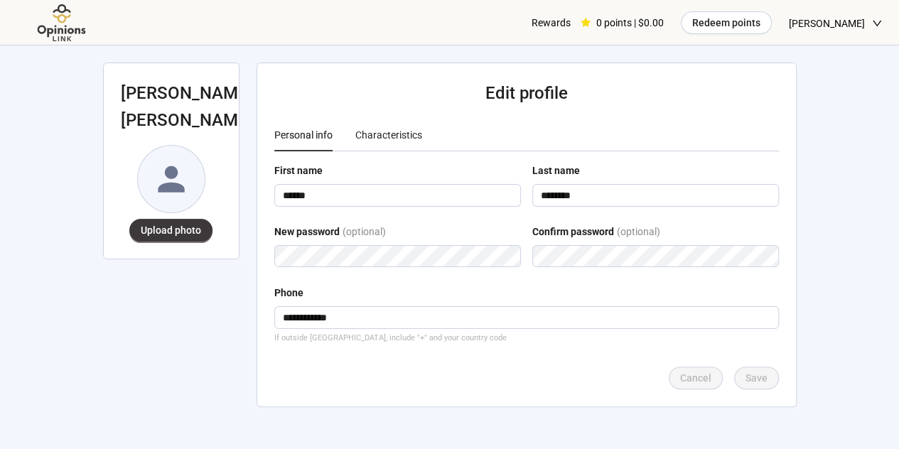
click at [63, 26] on img at bounding box center [62, 23] width 90 height 39
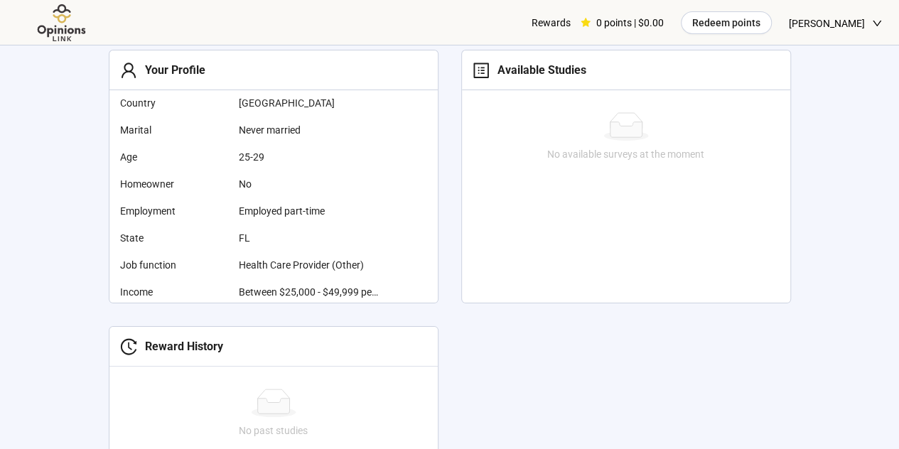
scroll to position [11, 0]
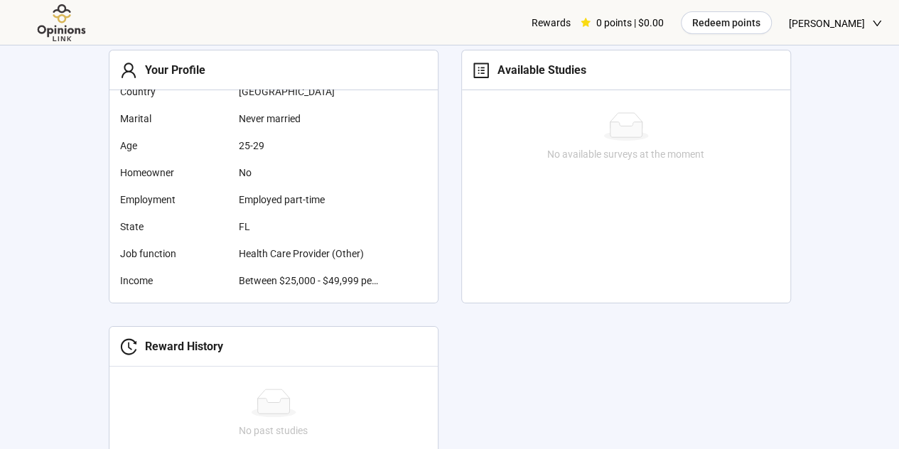
click at [233, 224] on td "FL" at bounding box center [335, 226] width 205 height 27
click at [243, 227] on span "FL" at bounding box center [310, 227] width 142 height 16
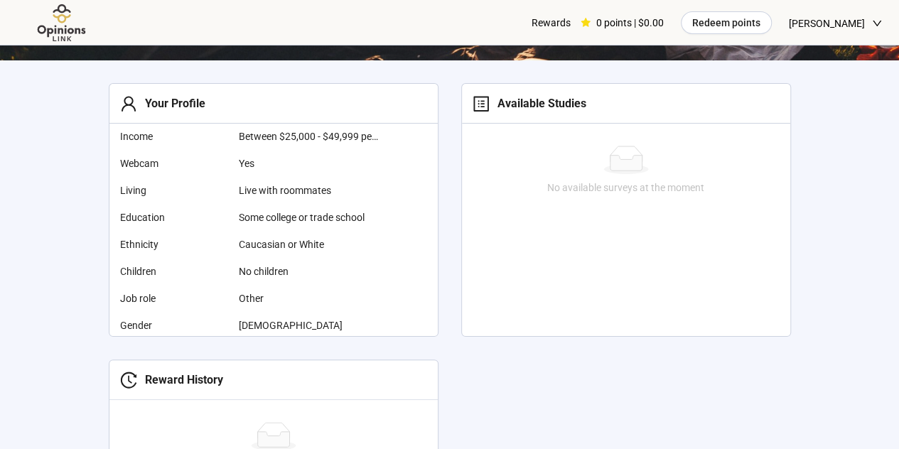
scroll to position [232, 0]
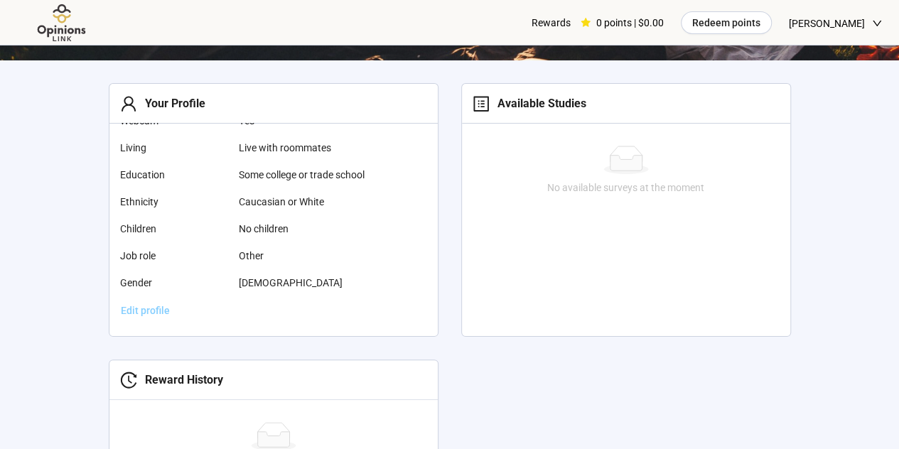
click at [149, 306] on span "Edit profile" at bounding box center [145, 311] width 49 height 16
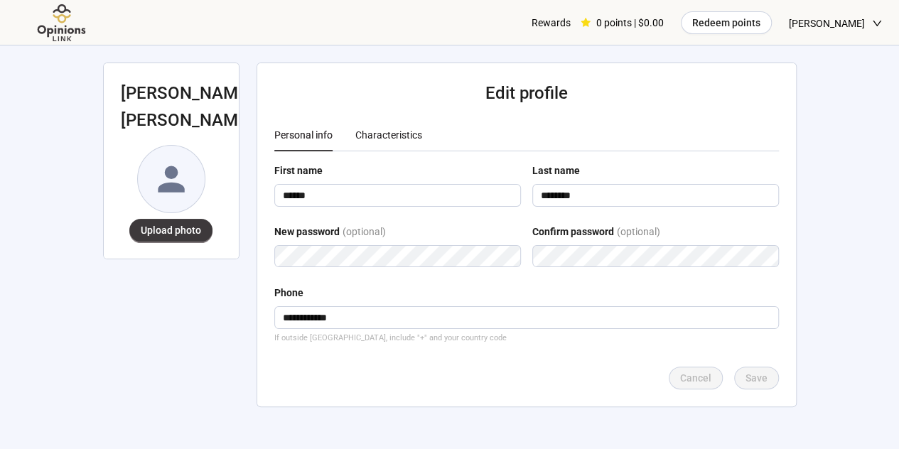
click at [381, 131] on div "Characteristics" at bounding box center [388, 135] width 67 height 16
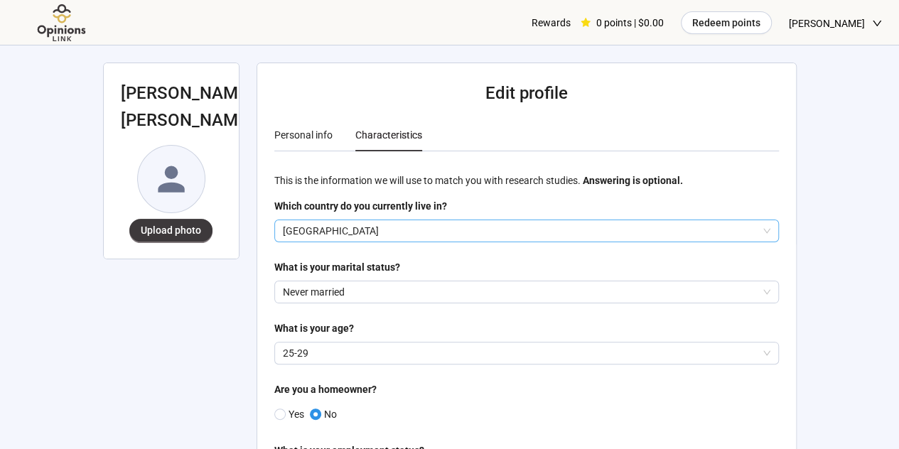
click at [351, 220] on p "[GEOGRAPHIC_DATA]" at bounding box center [520, 230] width 475 height 21
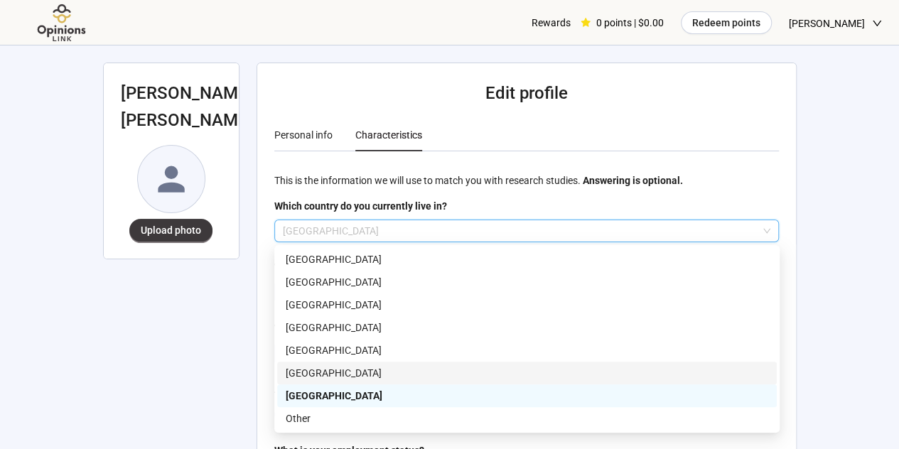
click at [344, 366] on p "[GEOGRAPHIC_DATA]" at bounding box center [527, 373] width 482 height 16
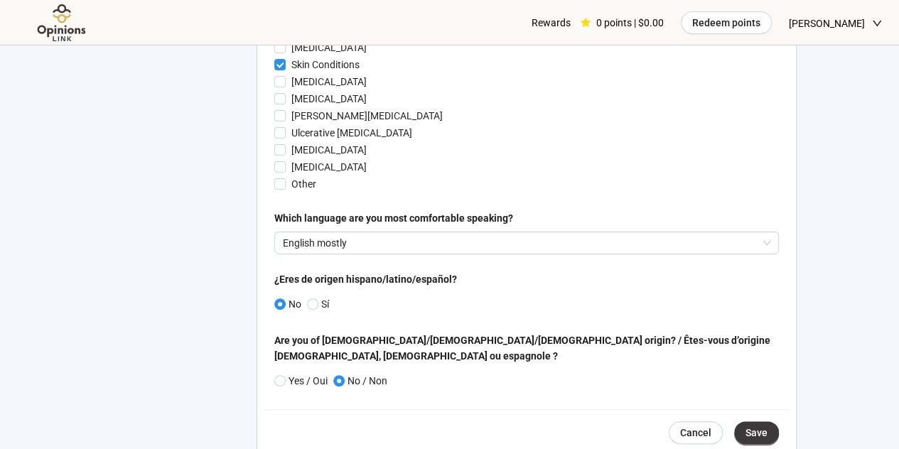
scroll to position [2794, 0]
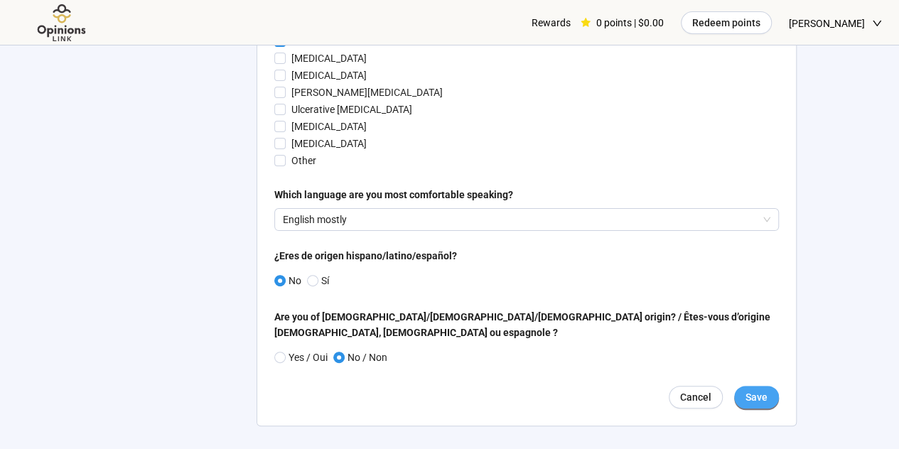
click at [752, 389] on span "Save" at bounding box center [756, 397] width 22 height 16
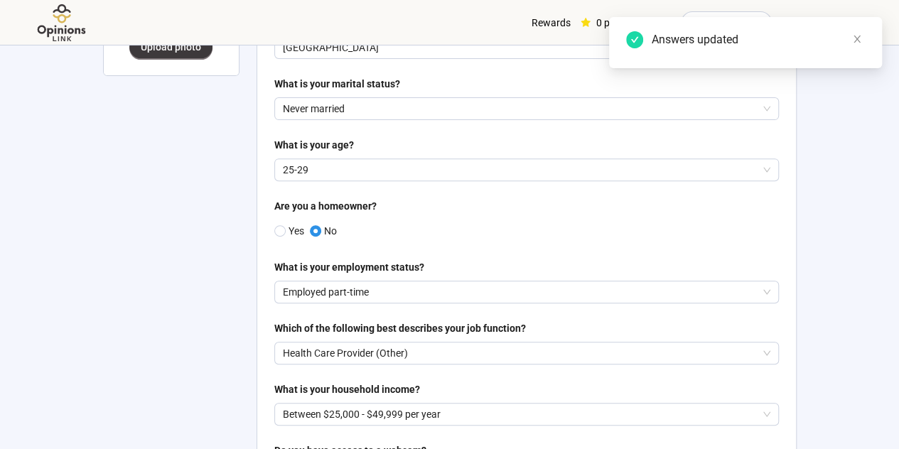
scroll to position [0, 0]
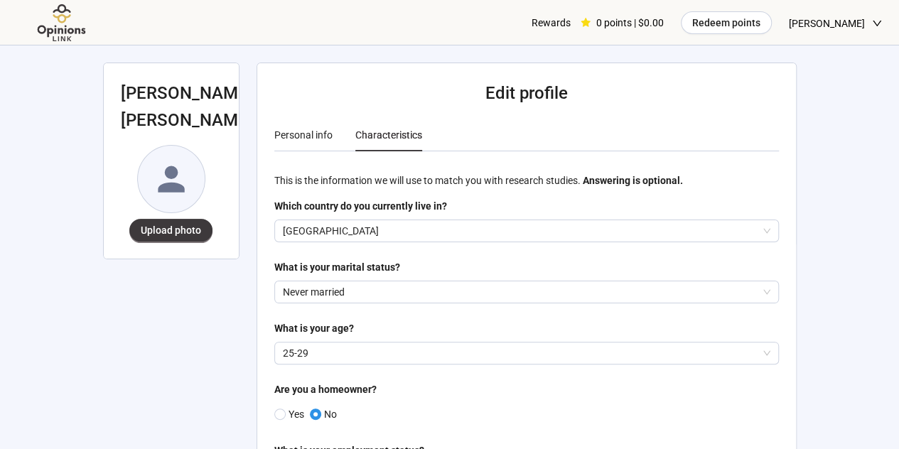
click at [64, 31] on img at bounding box center [62, 23] width 90 height 39
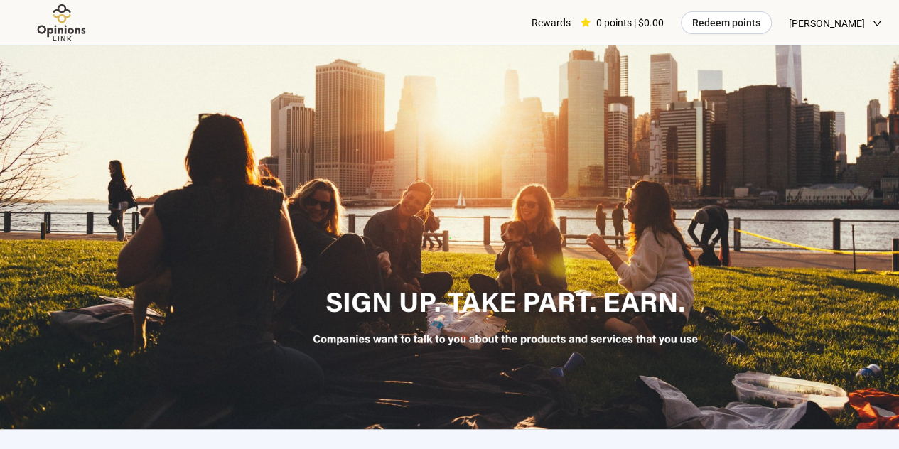
scroll to position [296, 0]
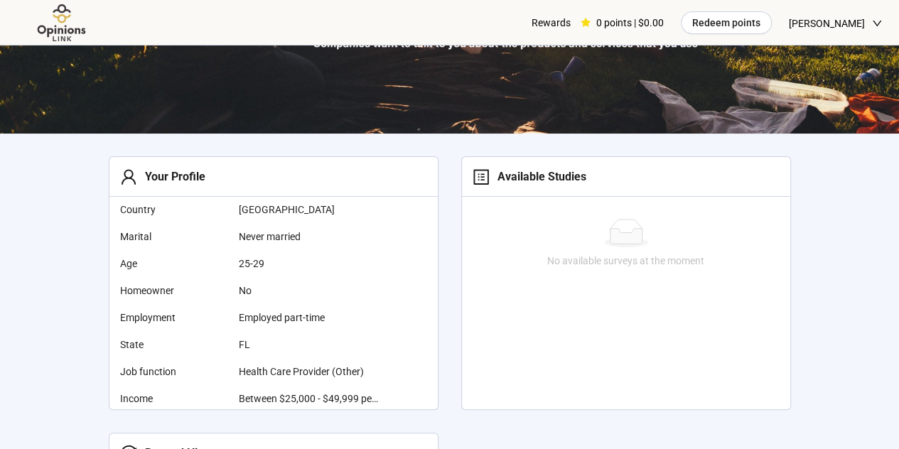
click at [244, 345] on span "FL" at bounding box center [310, 345] width 142 height 16
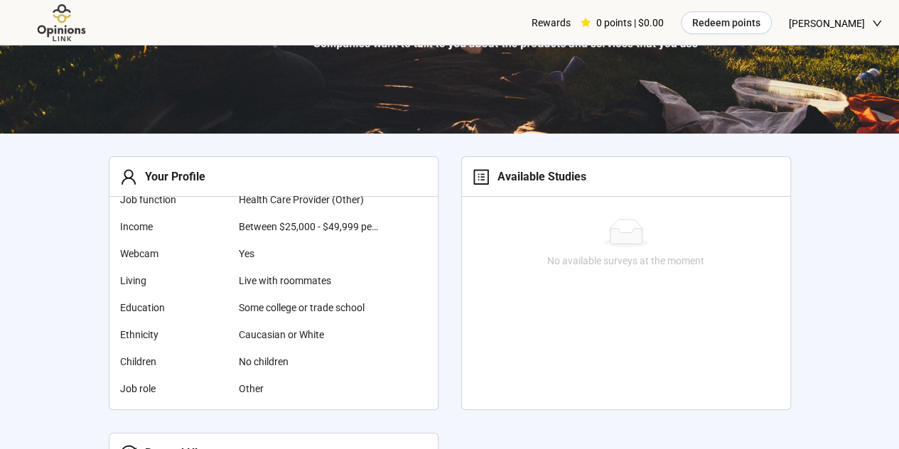
scroll to position [232, 0]
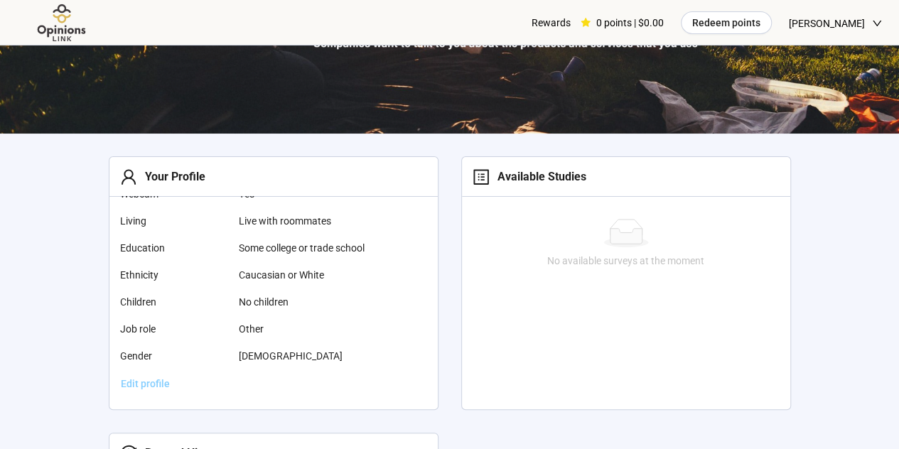
click at [160, 384] on span "Edit profile" at bounding box center [145, 384] width 49 height 16
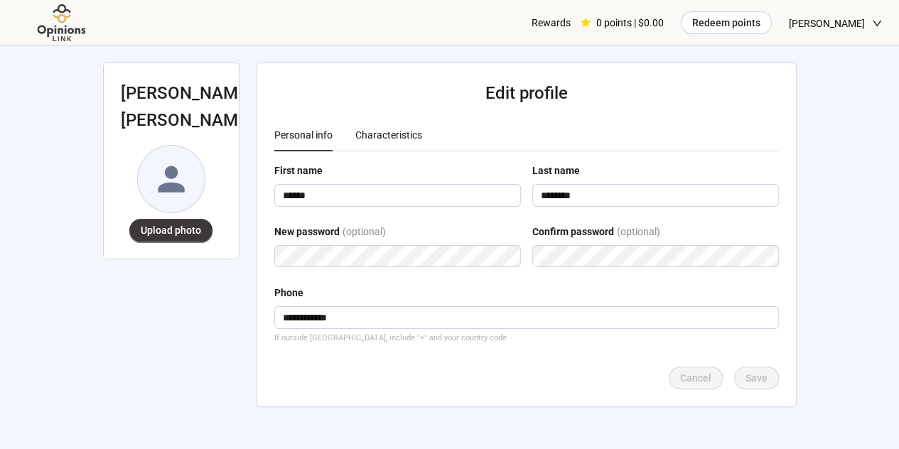
click at [374, 132] on div "Characteristics" at bounding box center [388, 135] width 67 height 16
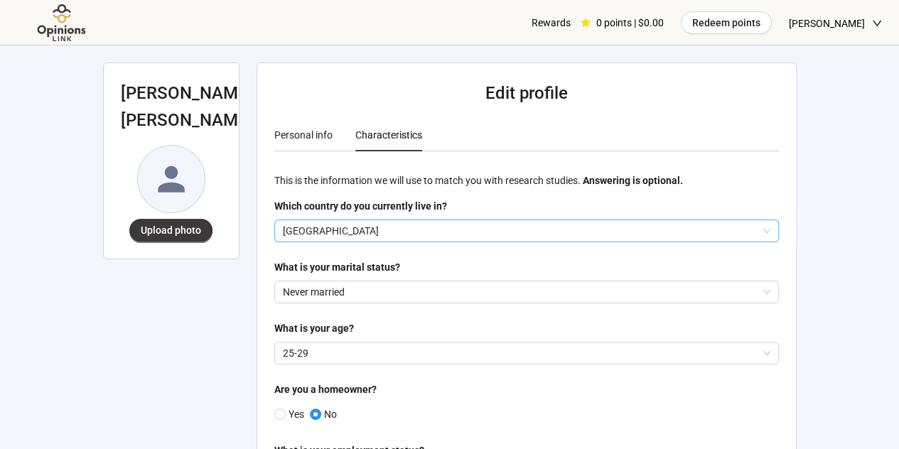
click at [373, 231] on p "[GEOGRAPHIC_DATA]" at bounding box center [520, 230] width 475 height 21
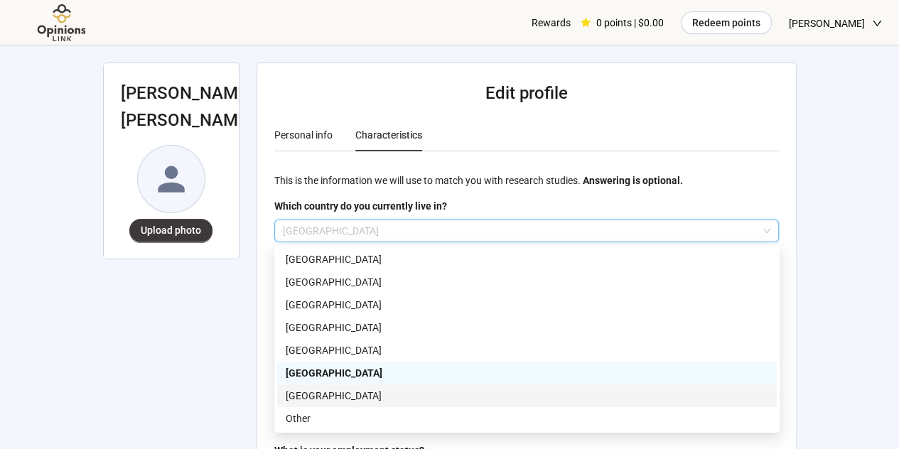
click at [363, 396] on p "[GEOGRAPHIC_DATA]" at bounding box center [527, 396] width 482 height 16
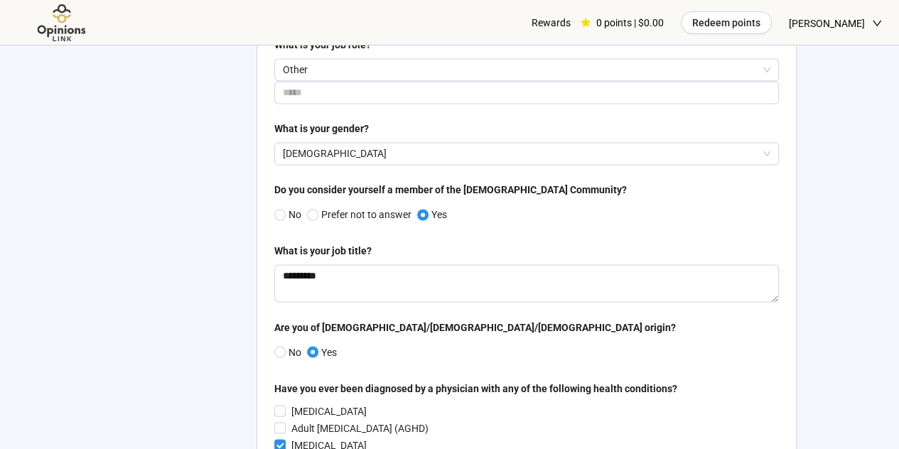
scroll to position [1042, 0]
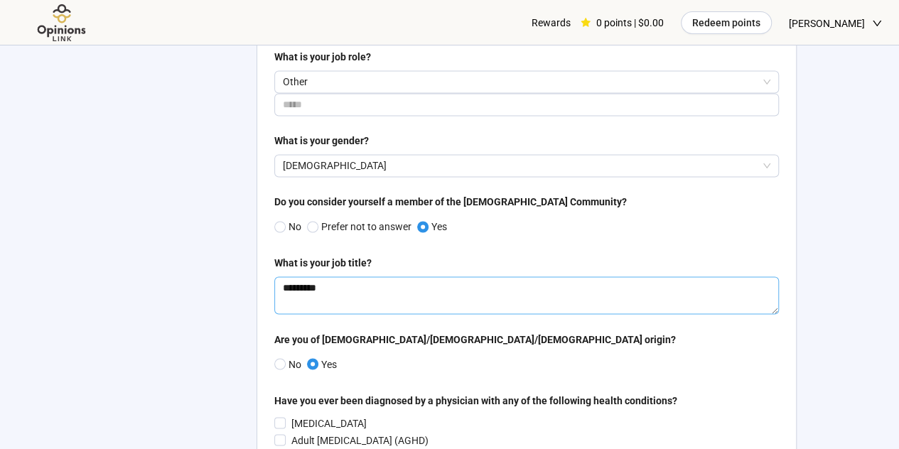
click at [446, 293] on textarea "*********" at bounding box center [526, 295] width 505 height 38
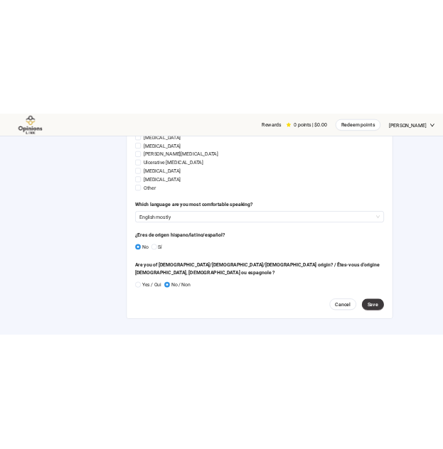
scroll to position [2877, 0]
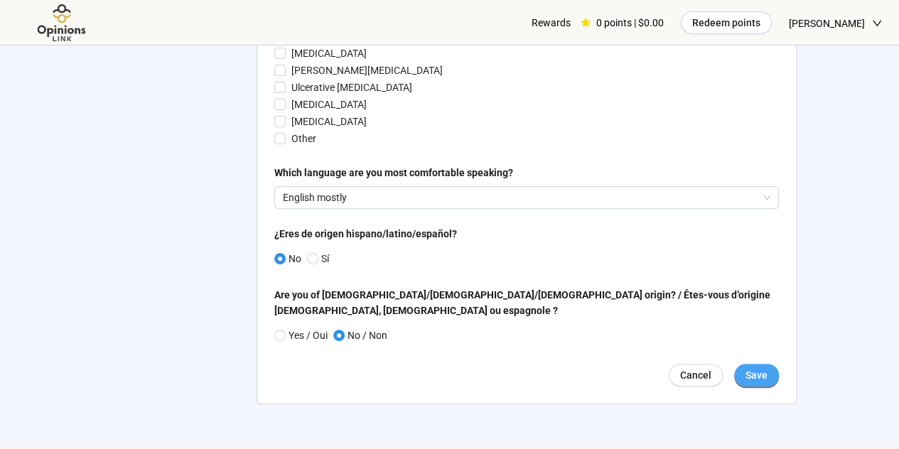
click at [748, 367] on span "Save" at bounding box center [756, 375] width 22 height 16
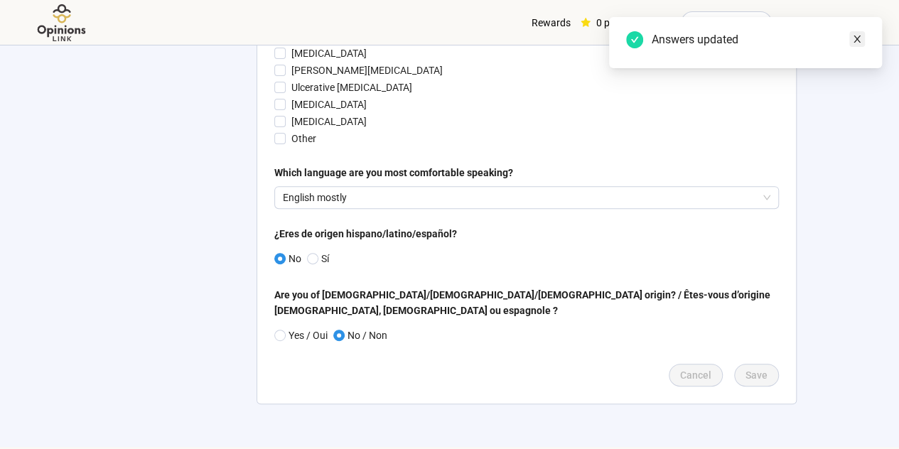
click at [850, 44] on link at bounding box center [857, 39] width 16 height 16
